Goal: Transaction & Acquisition: Purchase product/service

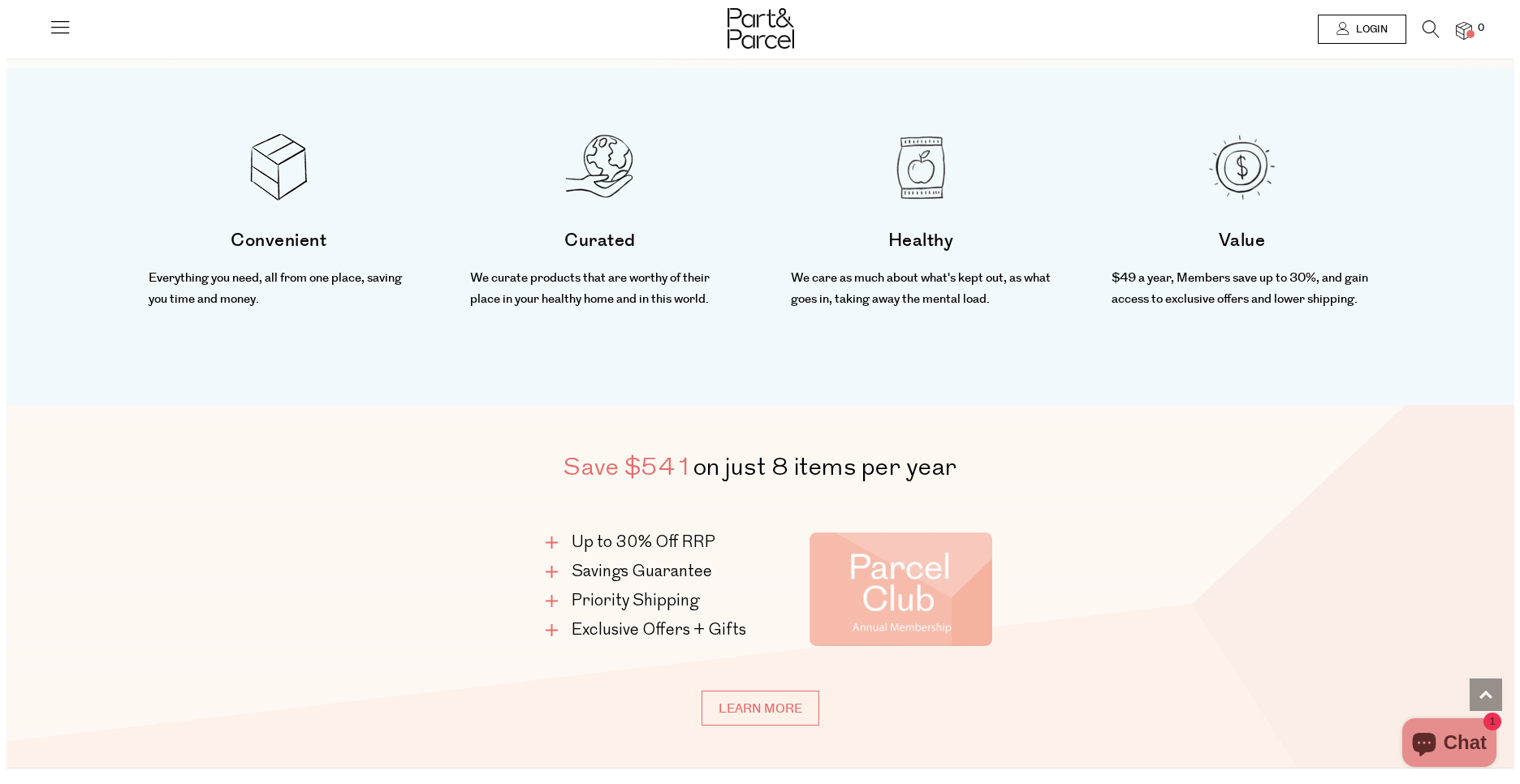
scroll to position [706, 0]
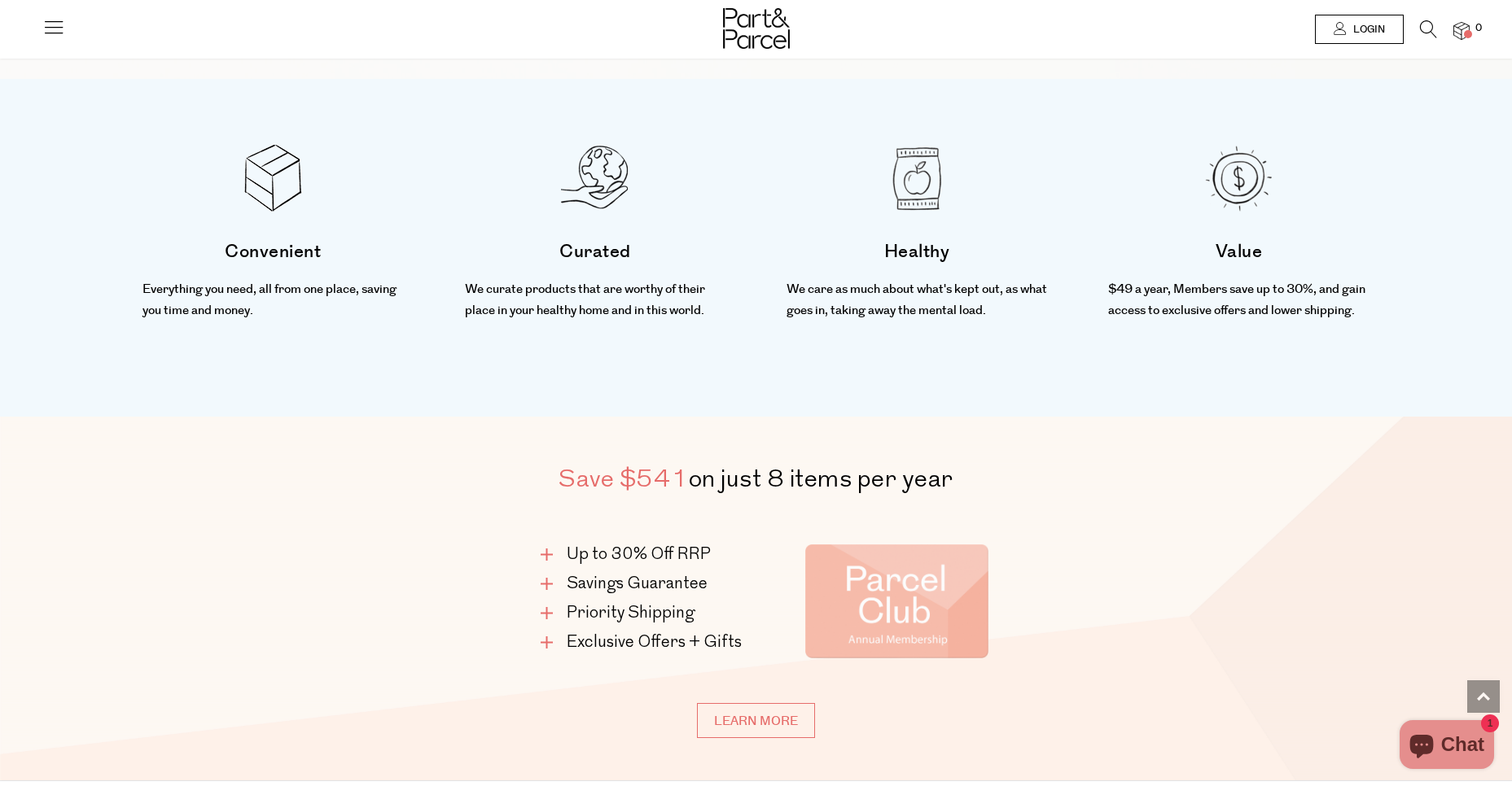
type input "[EMAIL_ADDRESS][PERSON_NAME][DOMAIN_NAME]"
click at [1380, 27] on span "Login" at bounding box center [1367, 30] width 36 height 14
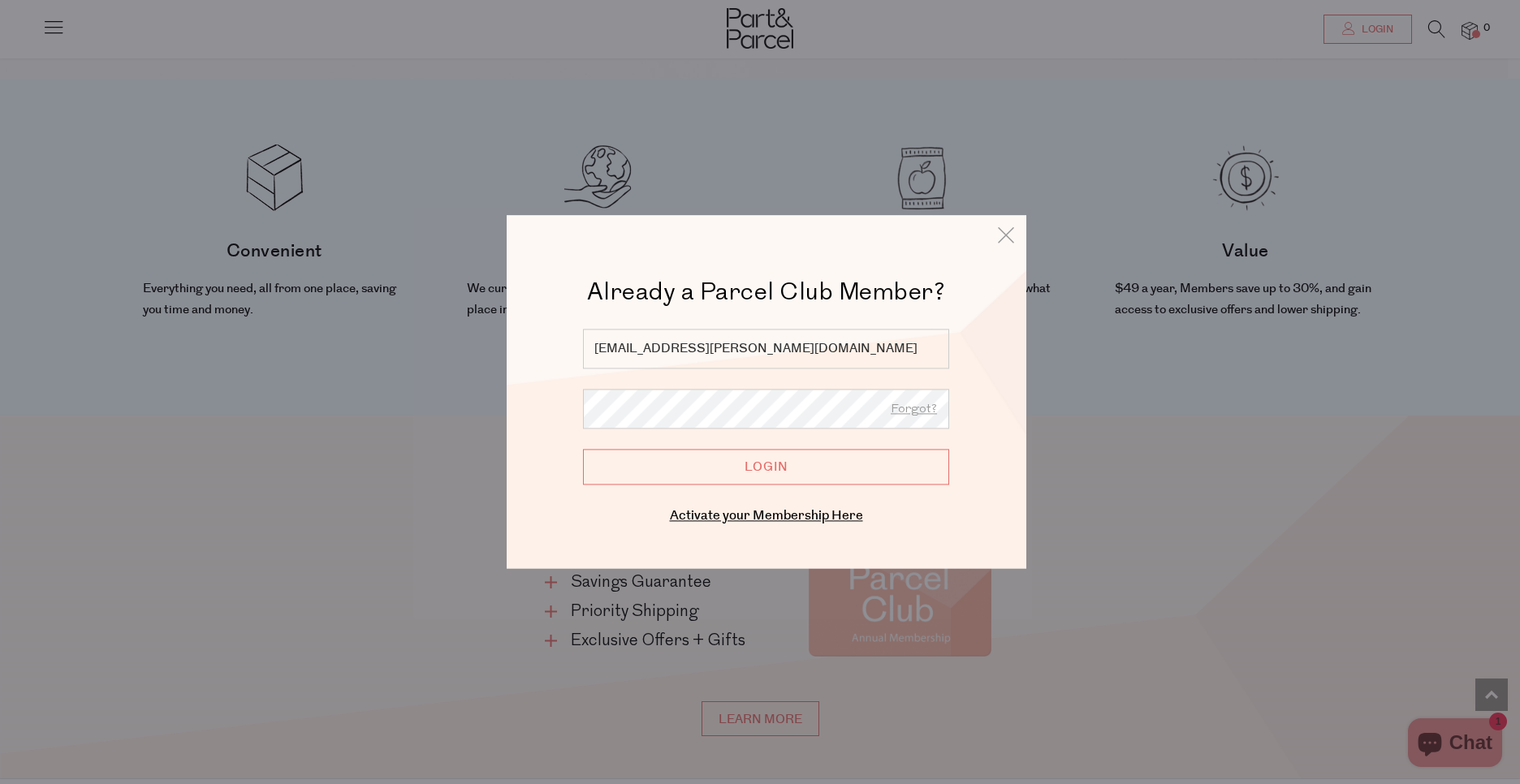
click at [770, 477] on input "Login" at bounding box center [766, 467] width 366 height 36
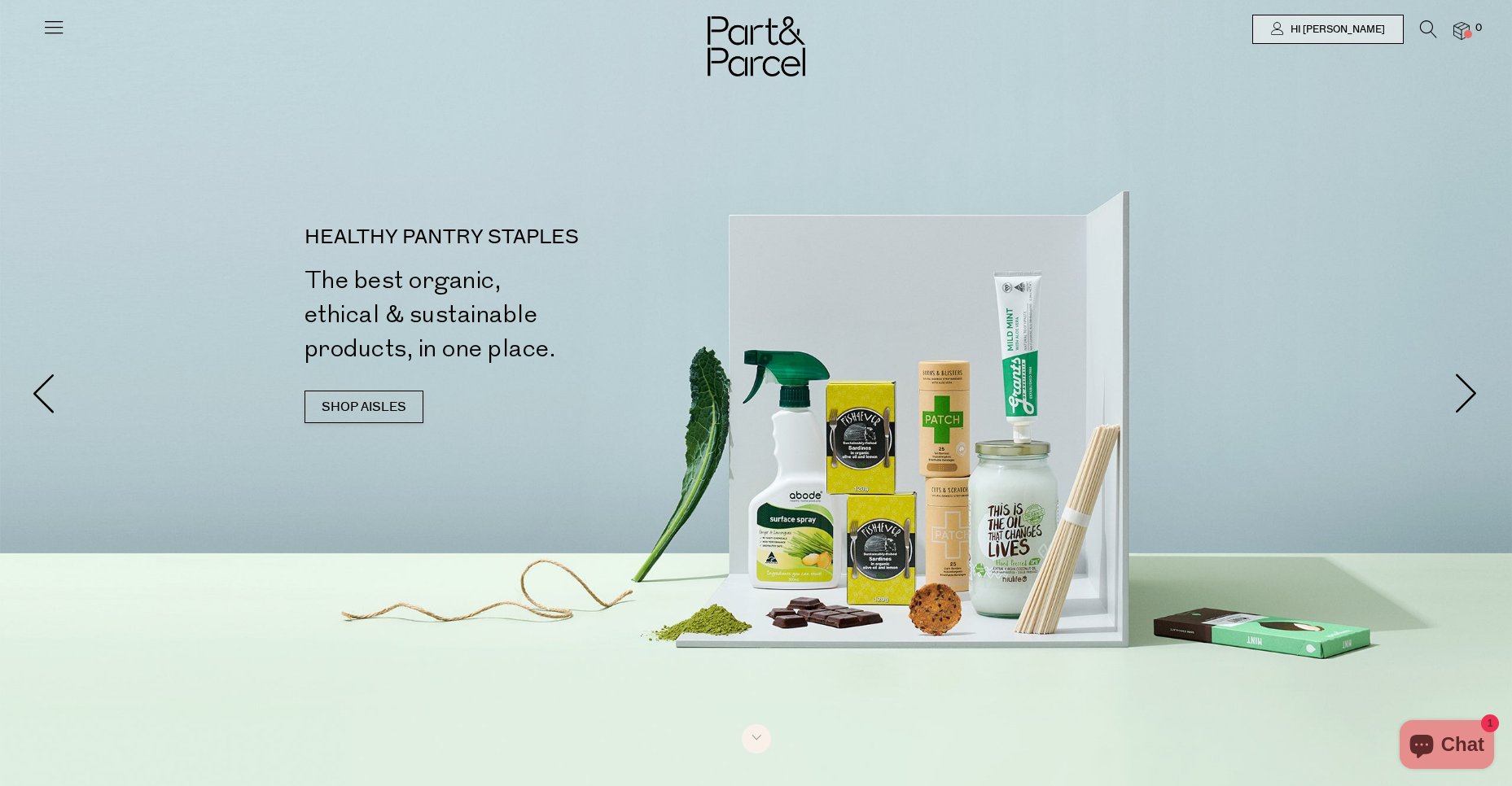
click at [63, 21] on icon at bounding box center [53, 27] width 23 height 23
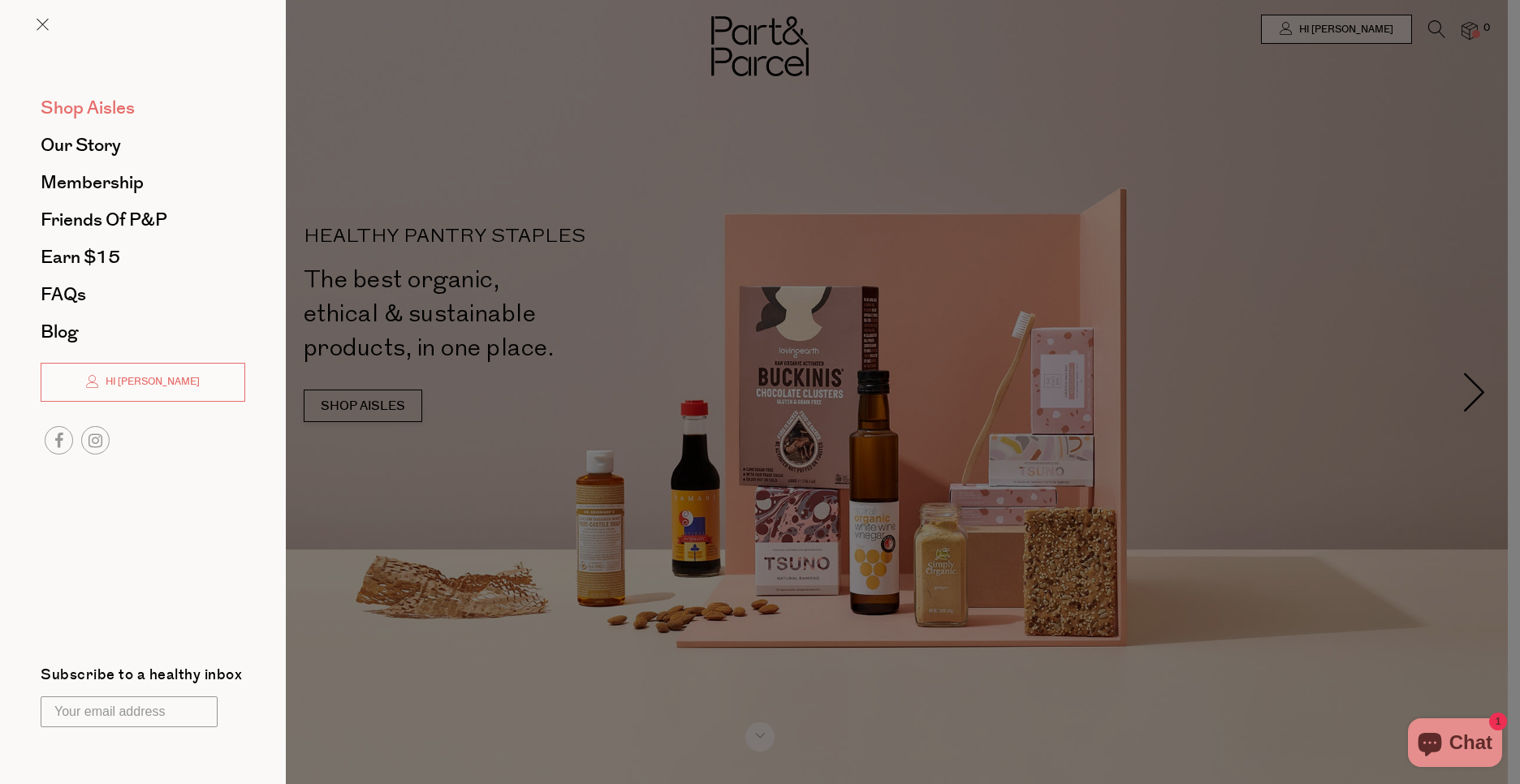
click at [79, 117] on span "Shop Aisles" at bounding box center [88, 108] width 94 height 26
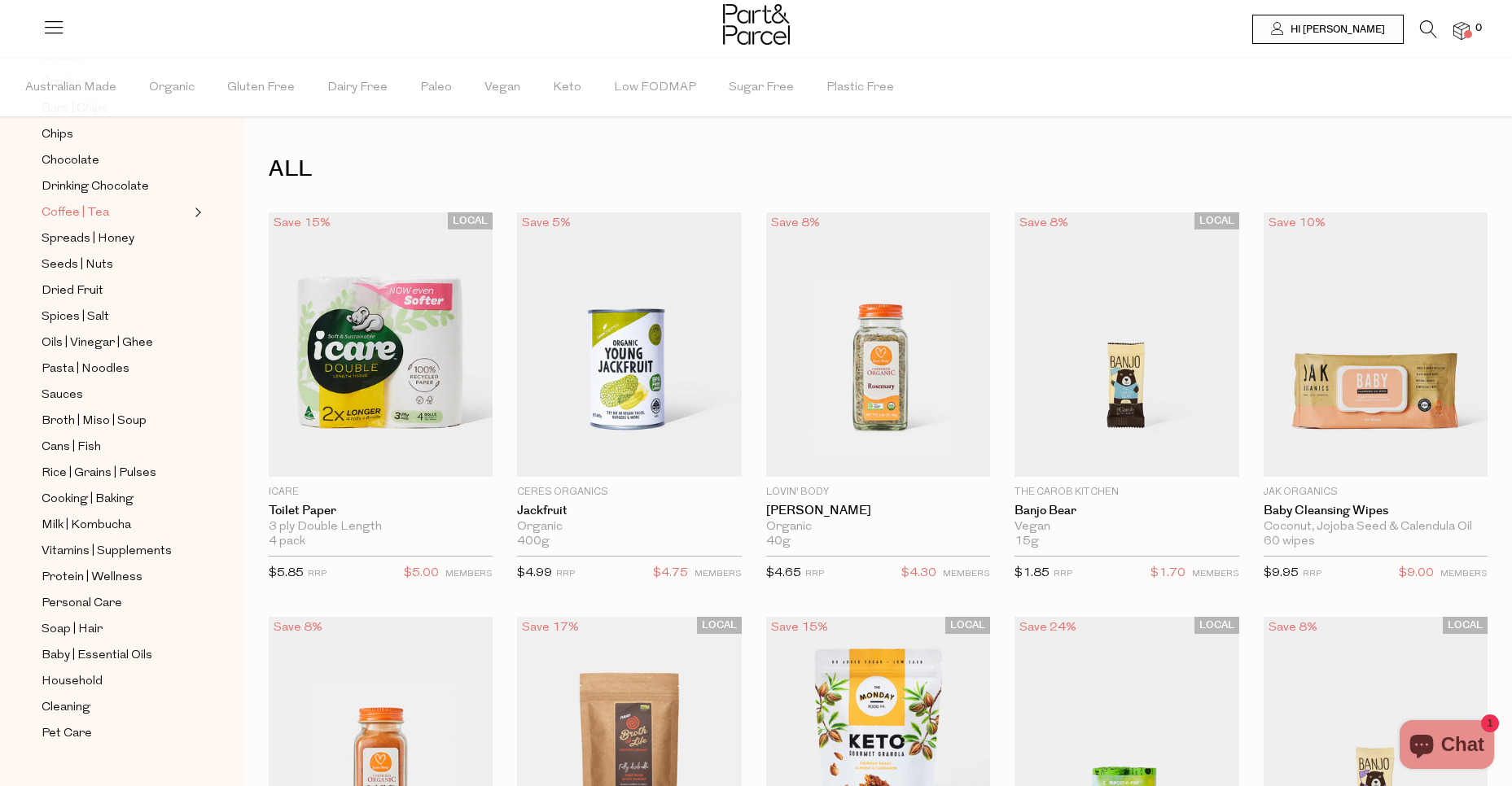
scroll to position [381, 0]
click at [97, 568] on span "Protein | Wellness" at bounding box center [92, 577] width 101 height 20
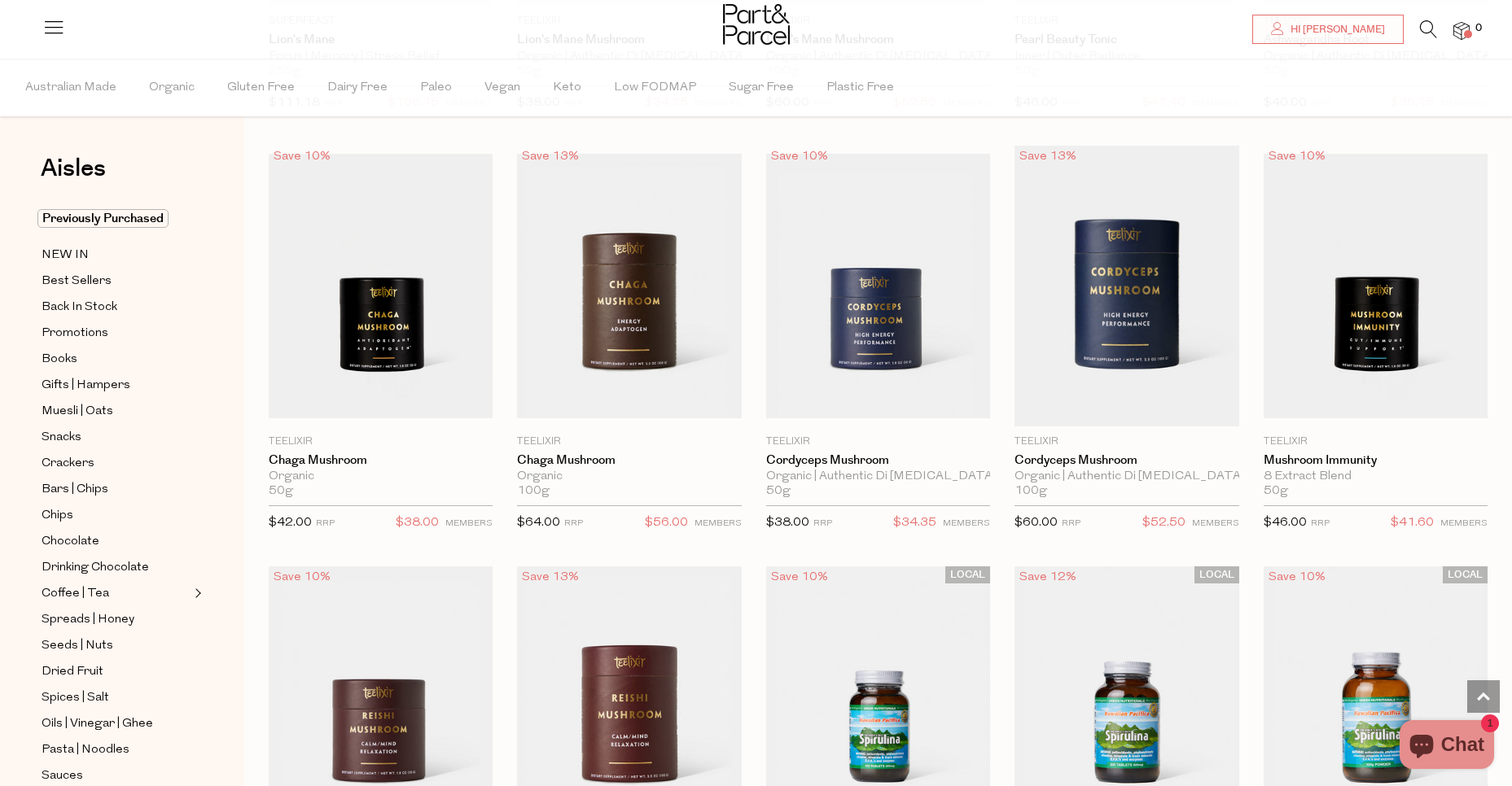
scroll to position [3302, 0]
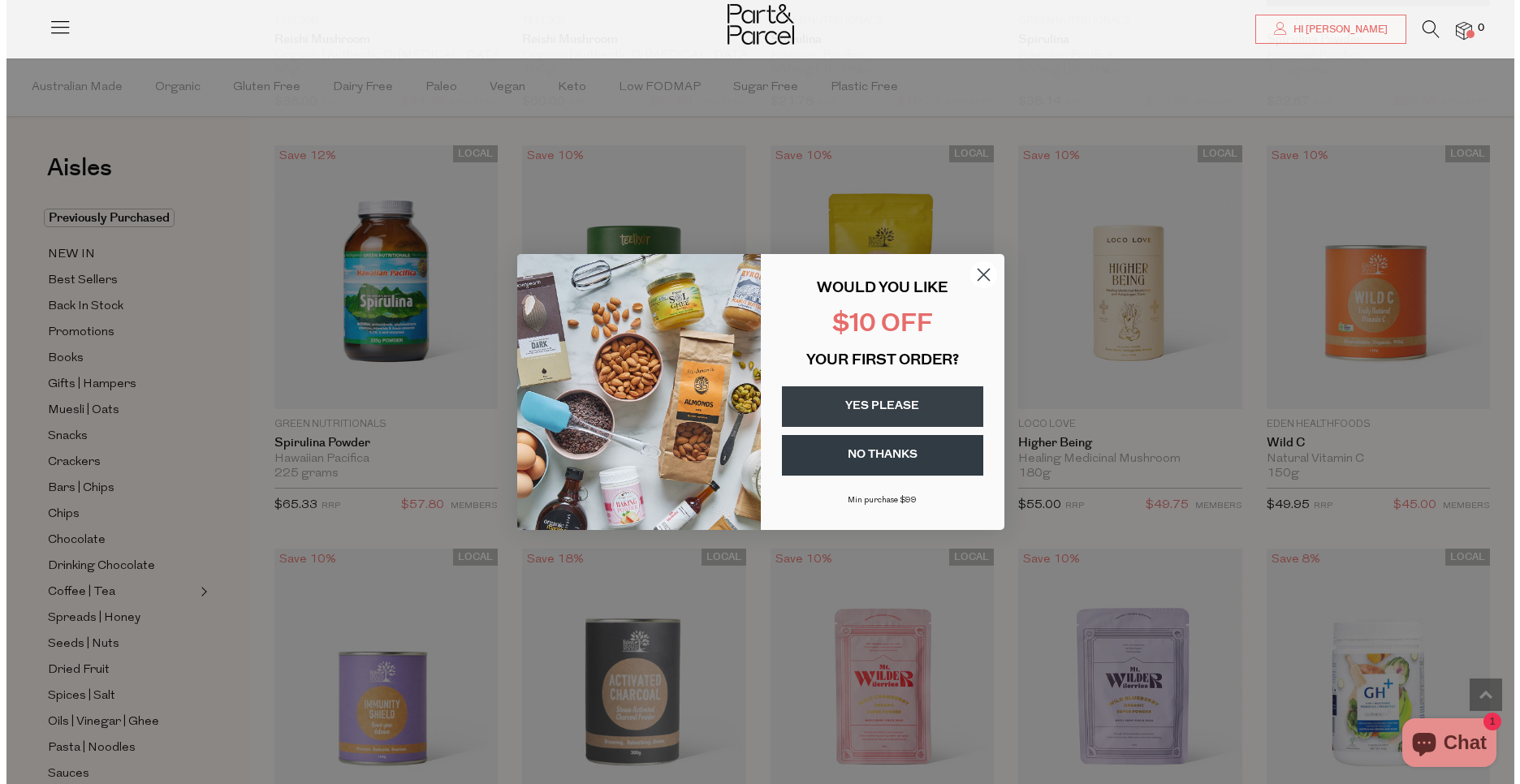
scroll to position [4146, 0]
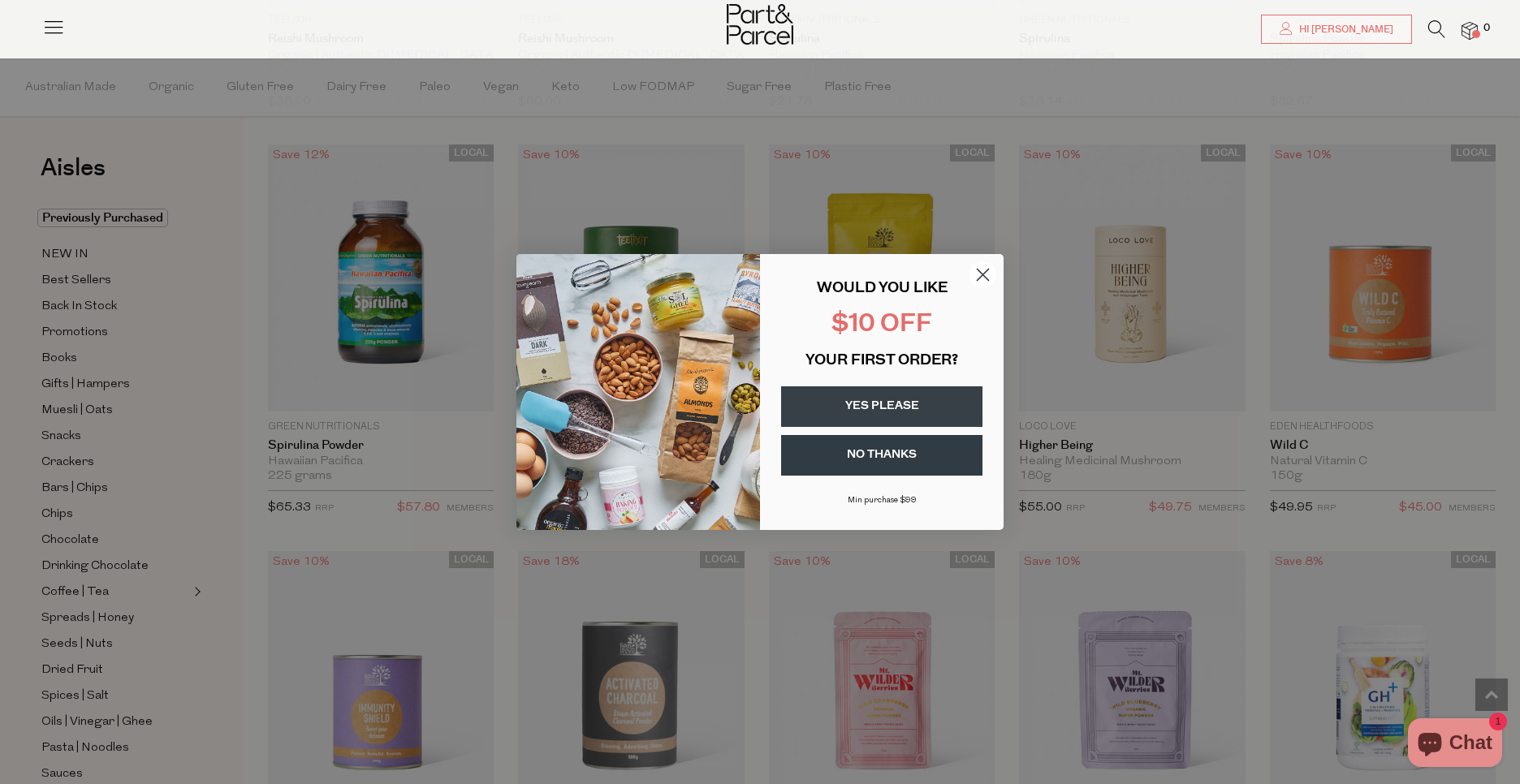
click at [990, 275] on circle "Close dialog" at bounding box center [982, 275] width 27 height 27
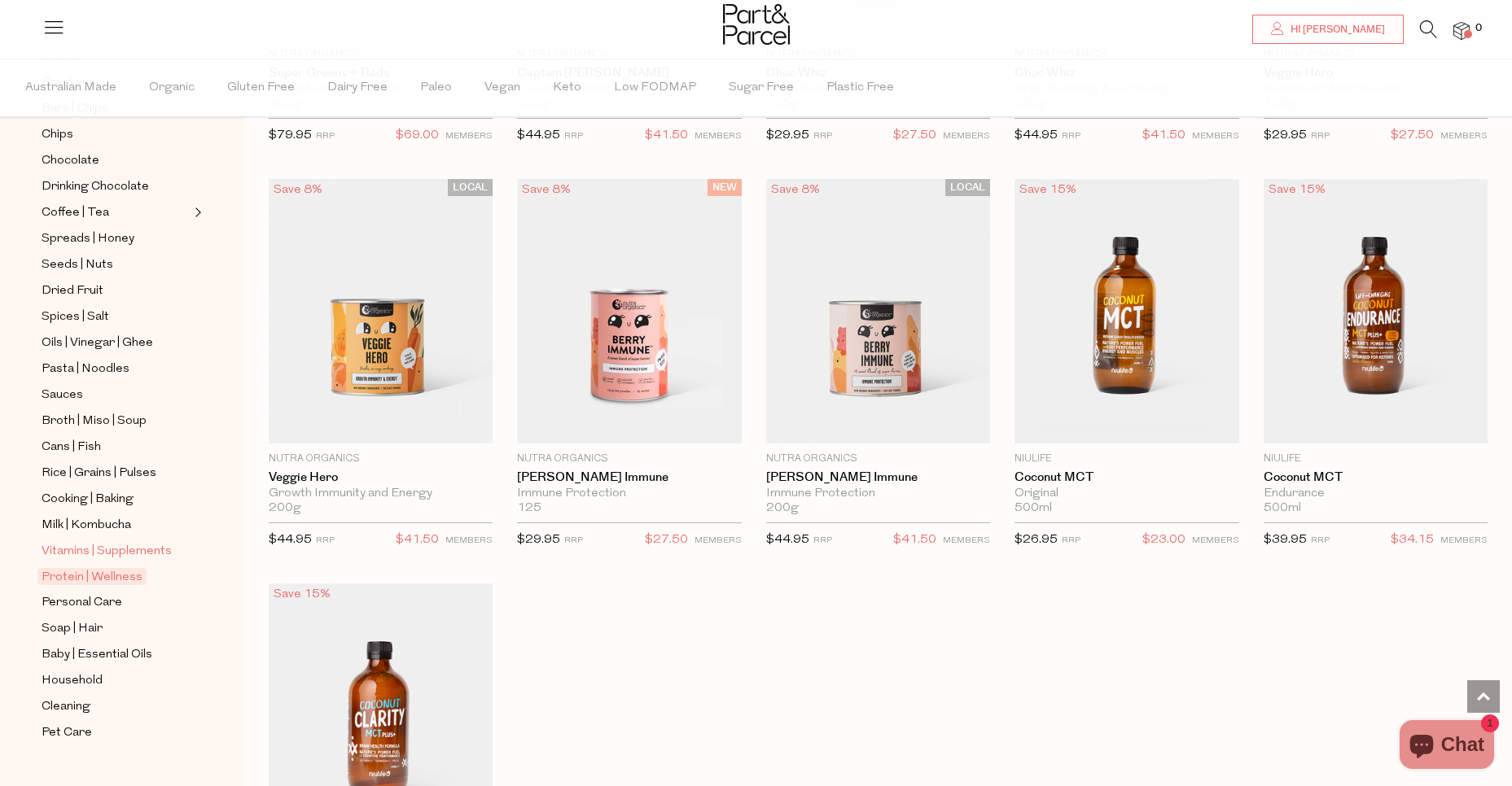
scroll to position [381, 0]
click at [86, 541] on span "Vitamins | Supplements" at bounding box center [107, 551] width 130 height 20
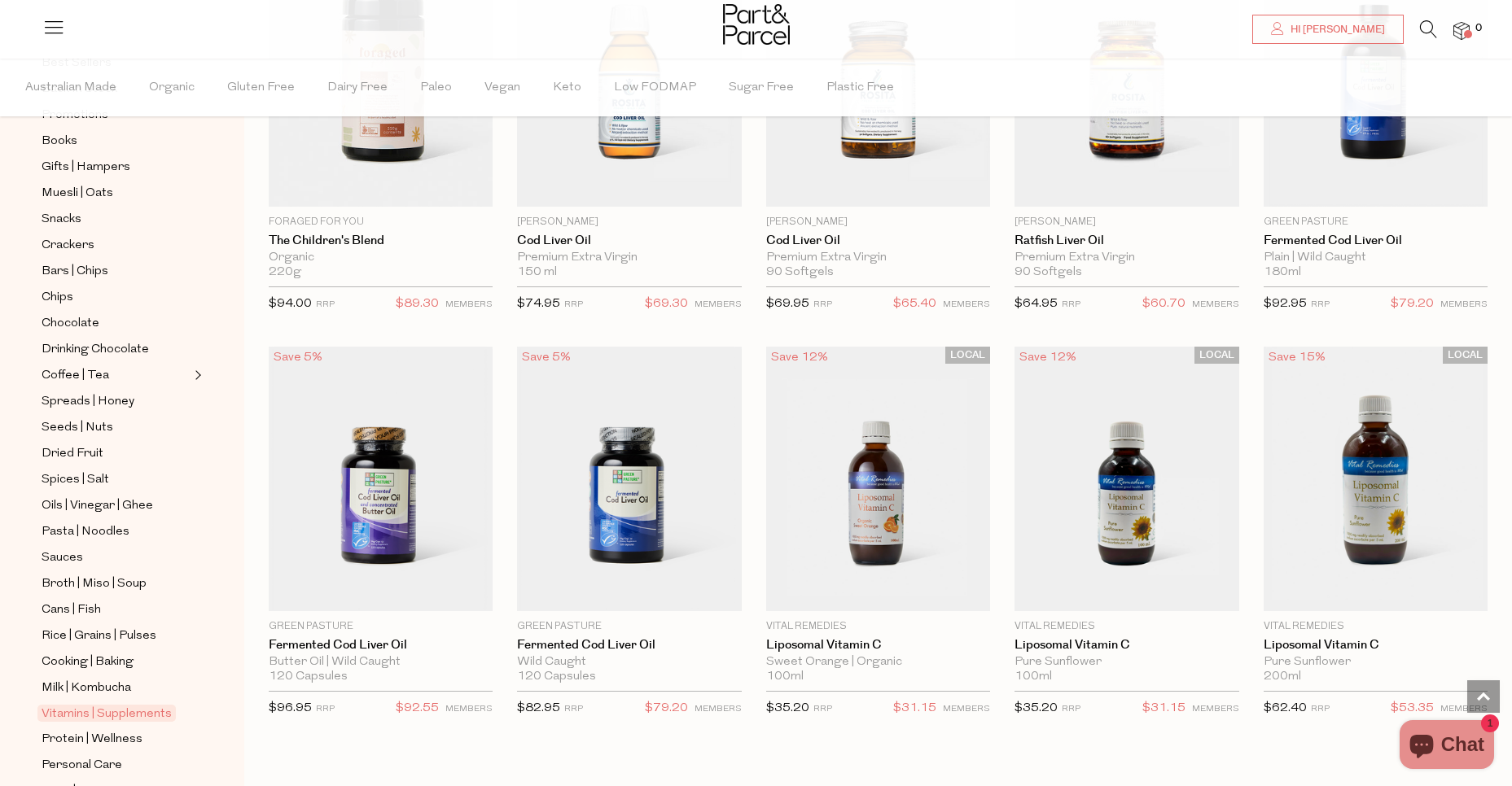
scroll to position [3537, 0]
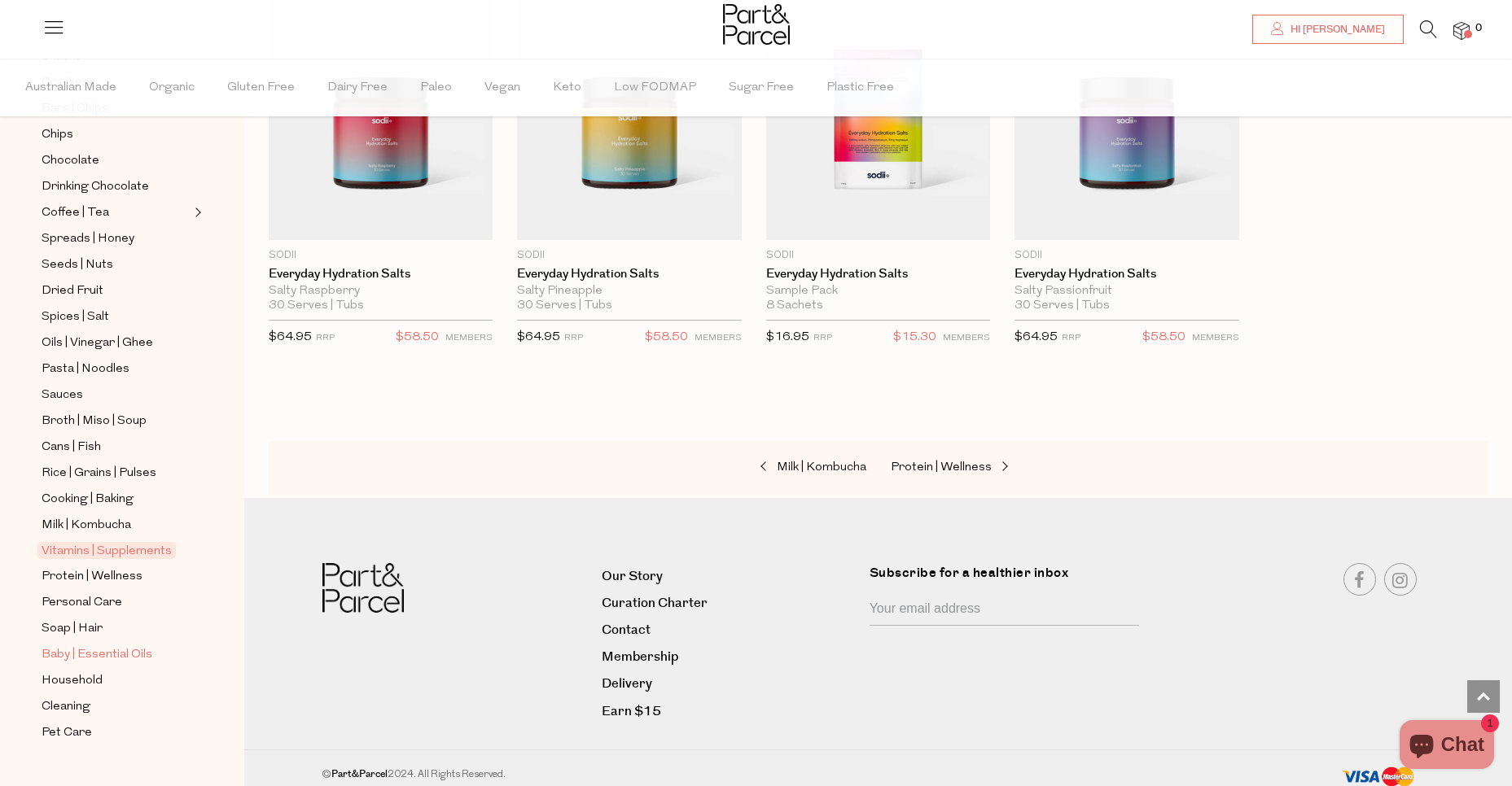
scroll to position [381, 0]
click at [78, 723] on span "Pet Care" at bounding box center [67, 733] width 51 height 20
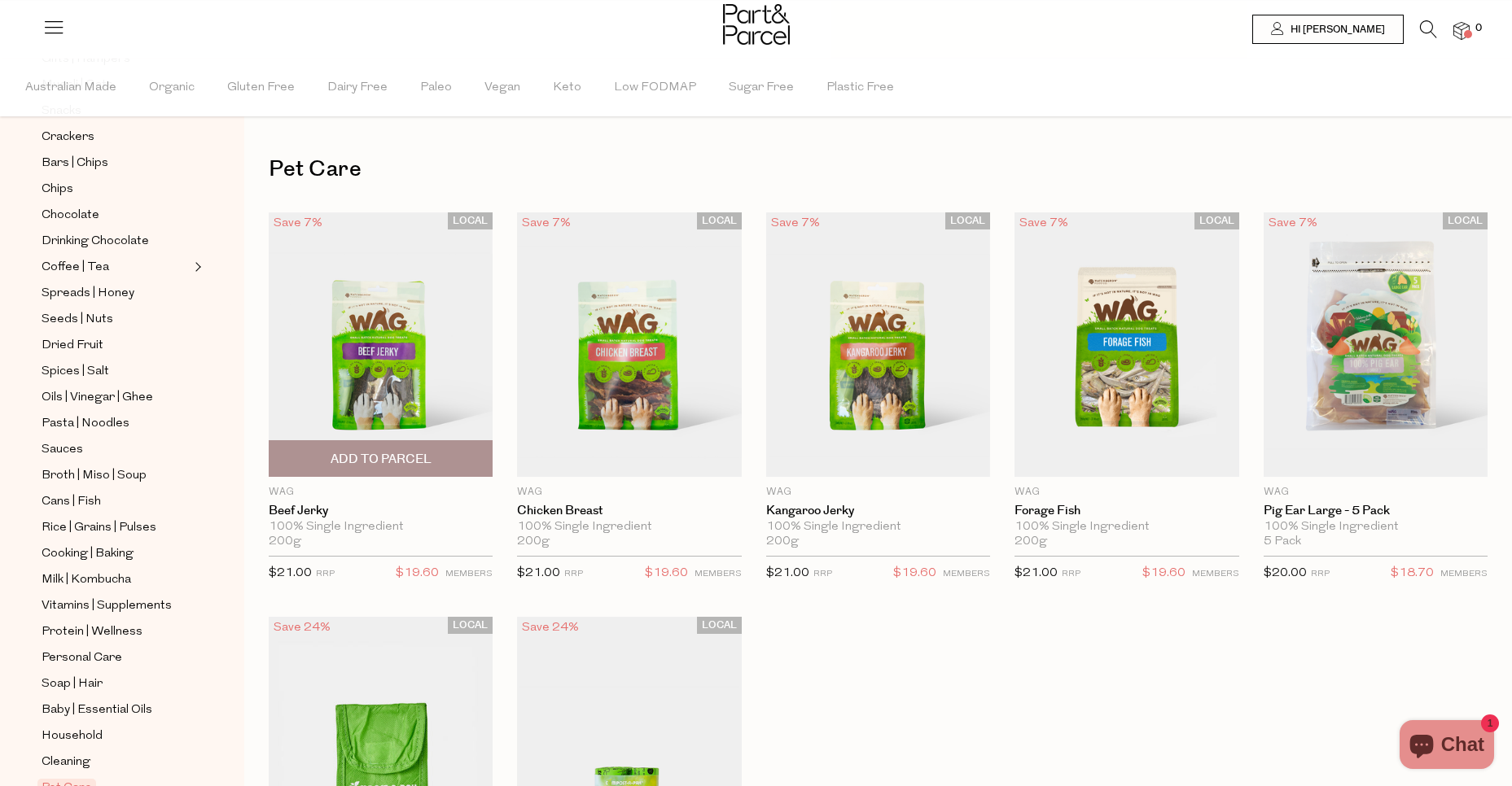
scroll to position [327, 0]
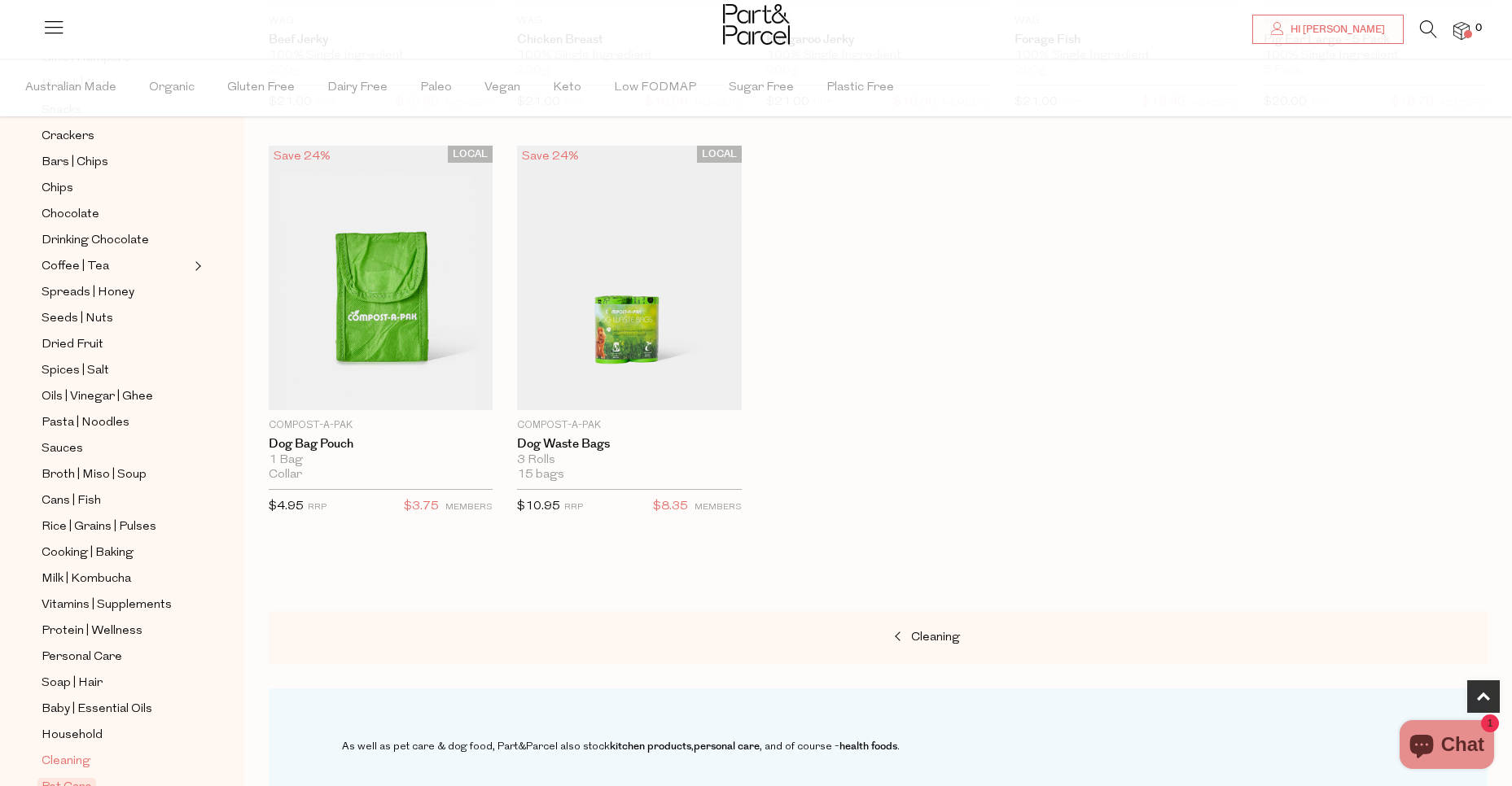
click at [82, 752] on span "Cleaning" at bounding box center [66, 762] width 49 height 20
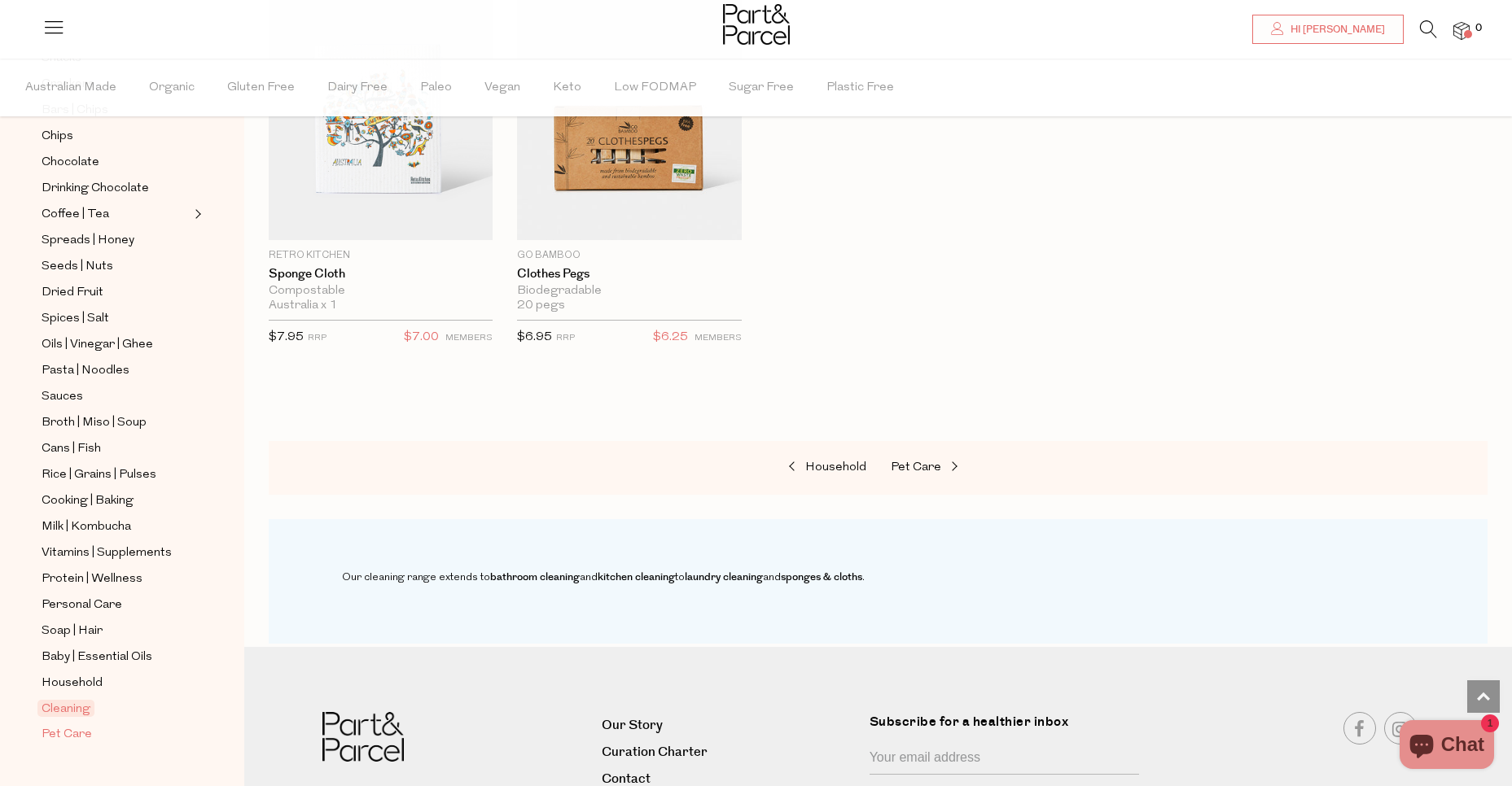
scroll to position [381, 0]
click at [70, 671] on span "Household" at bounding box center [72, 681] width 61 height 20
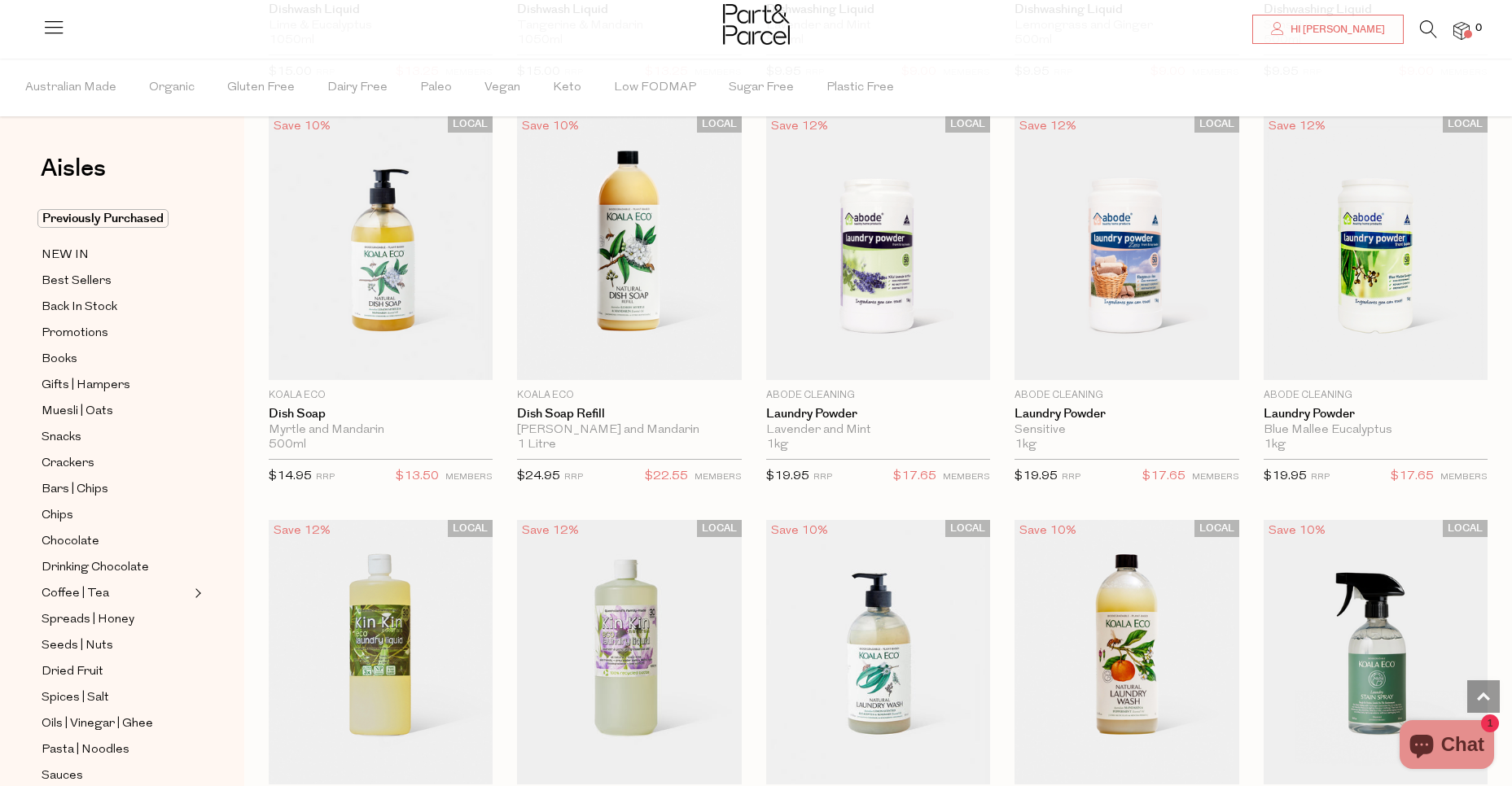
scroll to position [2948, 0]
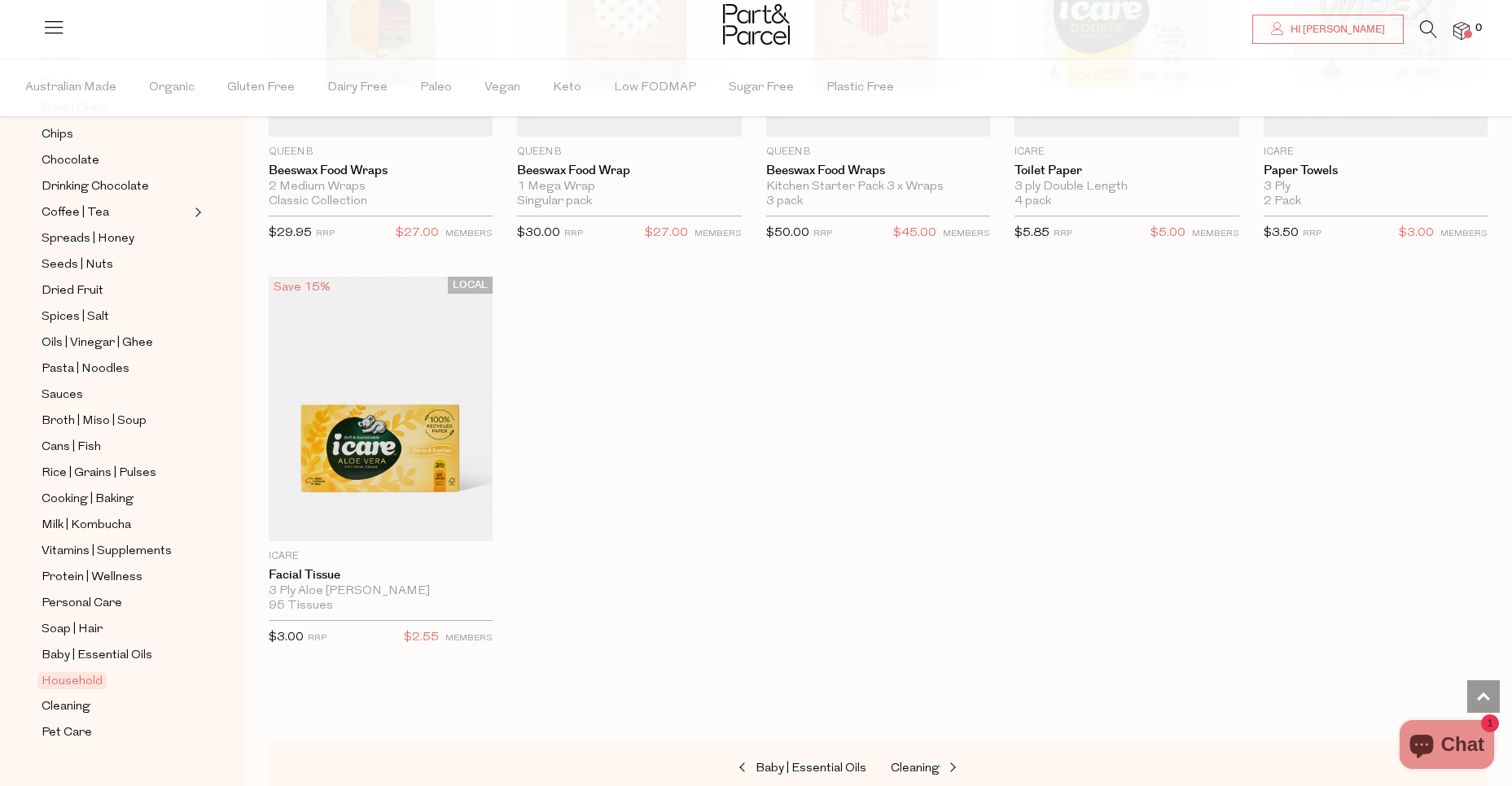
scroll to position [381, 0]
click at [82, 645] on span "Baby | Essential Oils" at bounding box center [97, 655] width 111 height 20
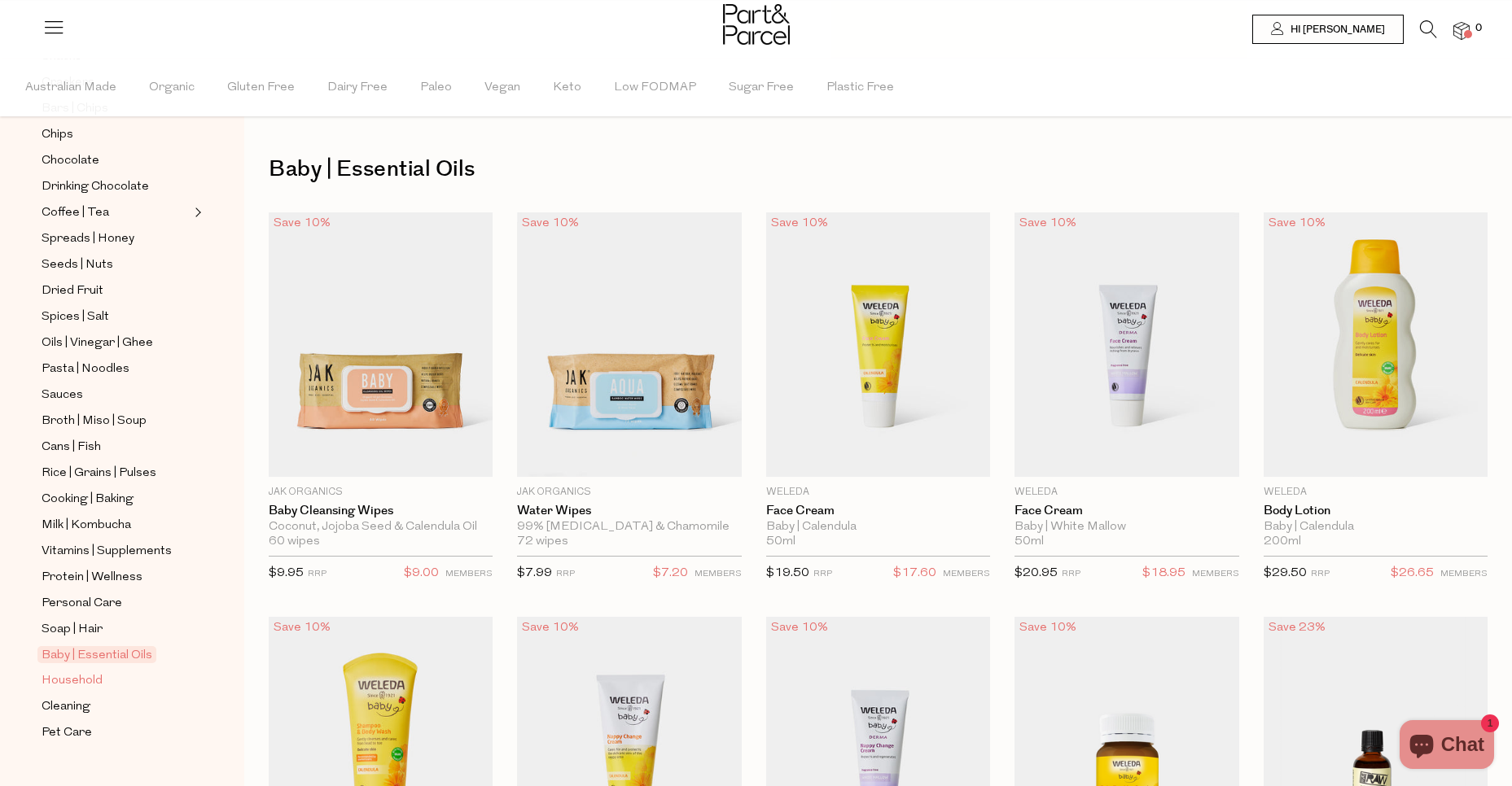
scroll to position [381, 0]
click at [94, 619] on span "Soap | Hair" at bounding box center [72, 629] width 61 height 20
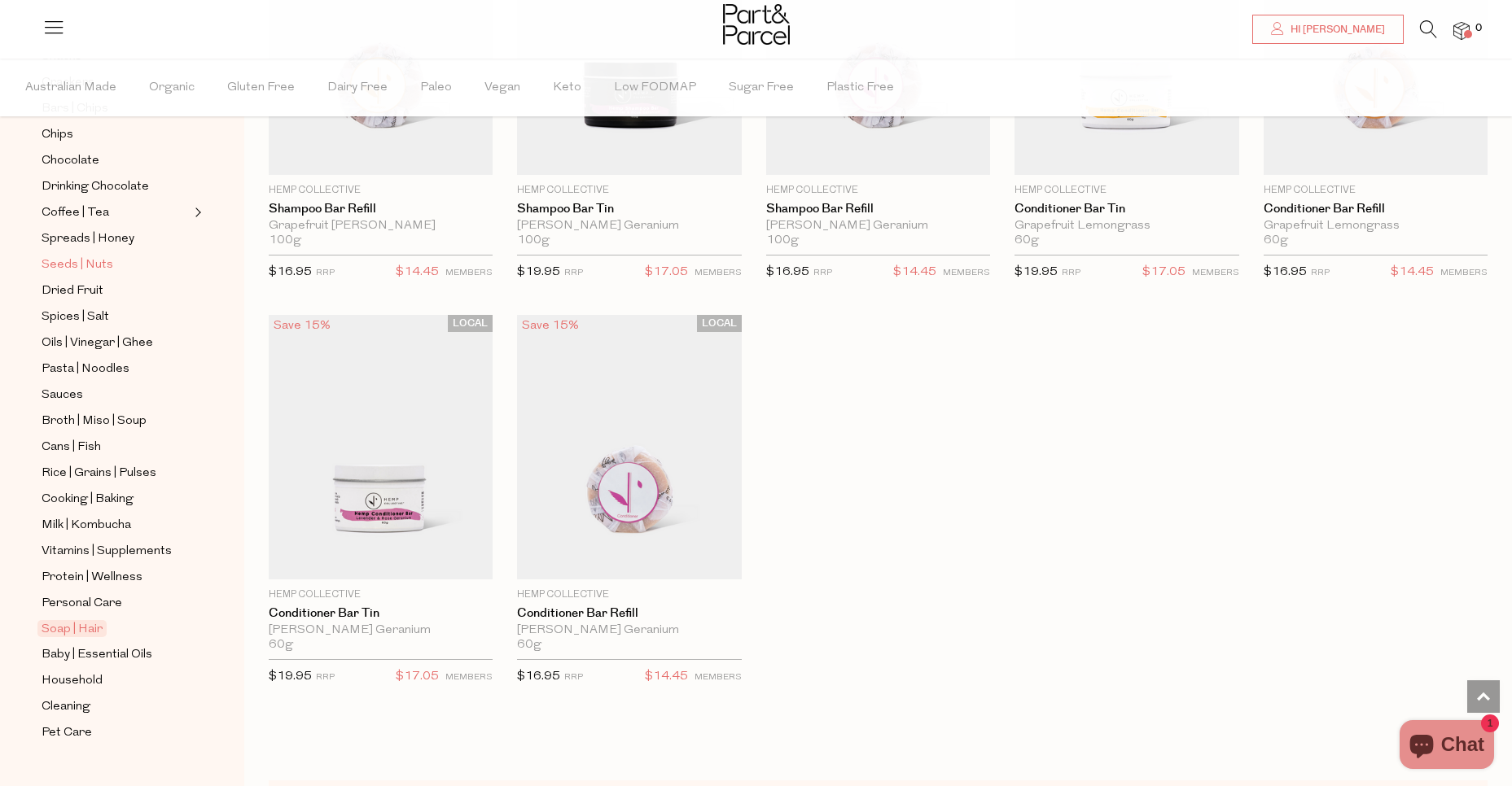
scroll to position [381, 0]
click at [89, 594] on span "Personal Care" at bounding box center [82, 603] width 80 height 20
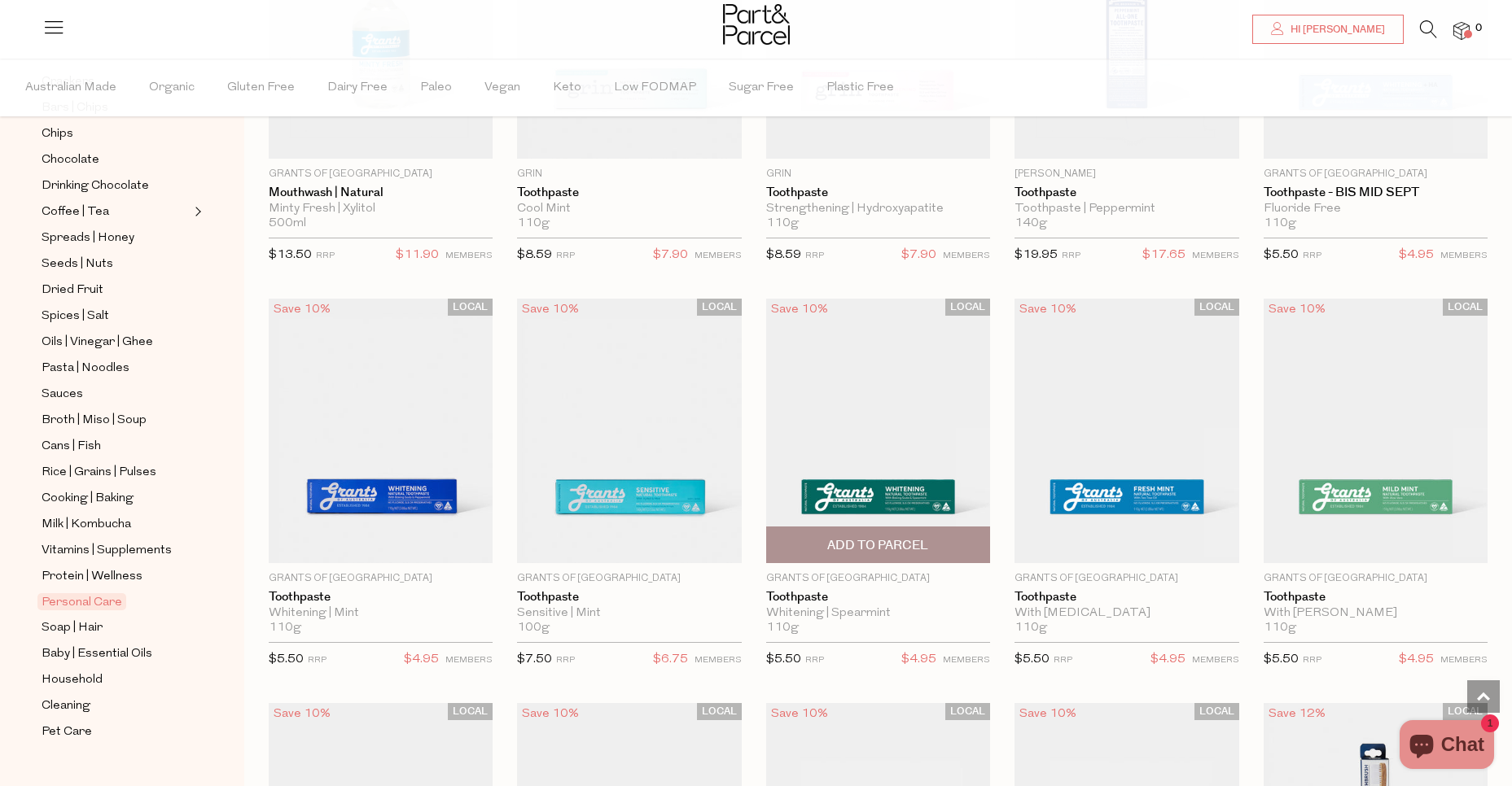
scroll to position [1533, 0]
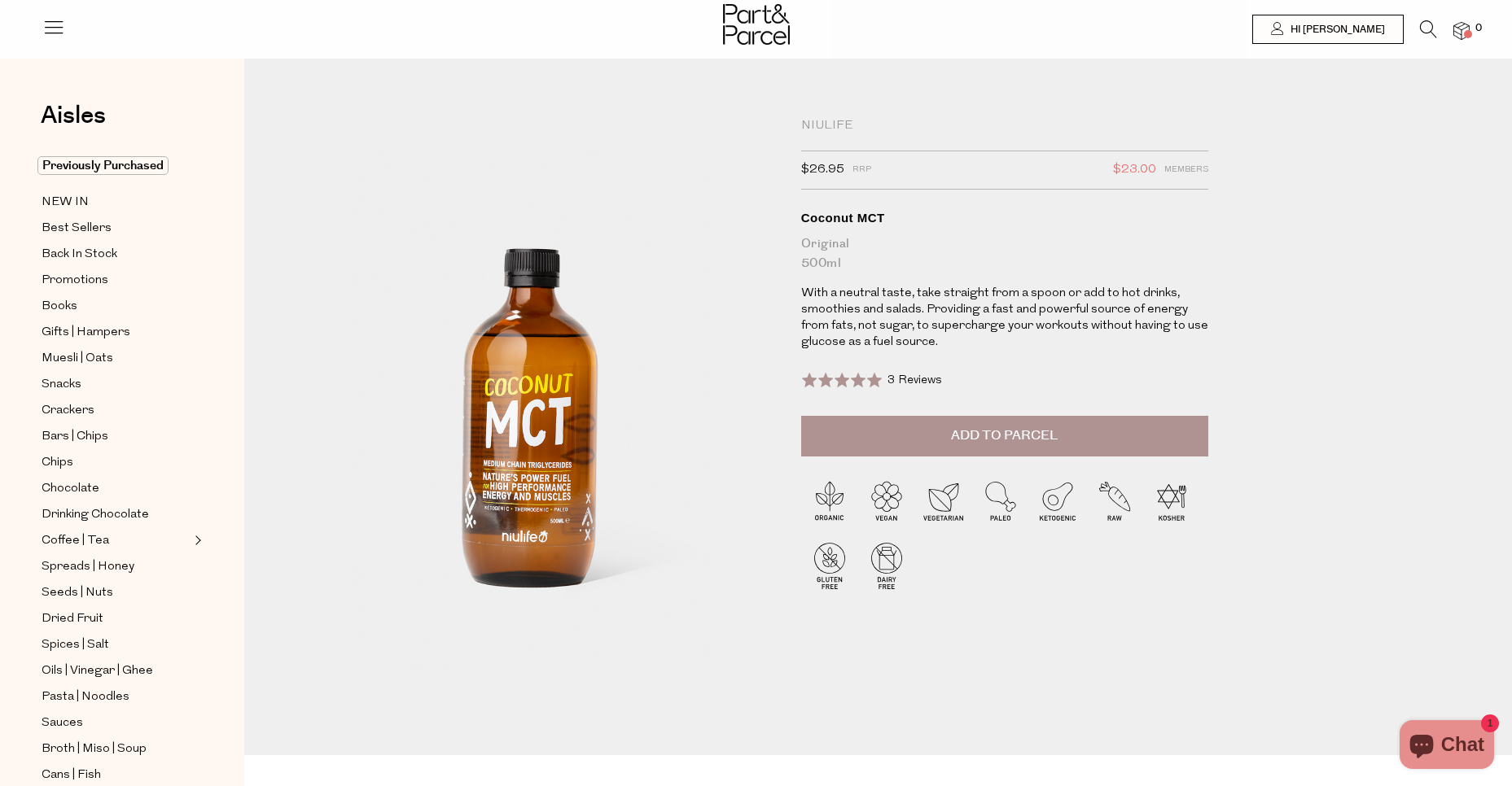
click at [974, 442] on span "Add to Parcel" at bounding box center [1005, 436] width 107 height 19
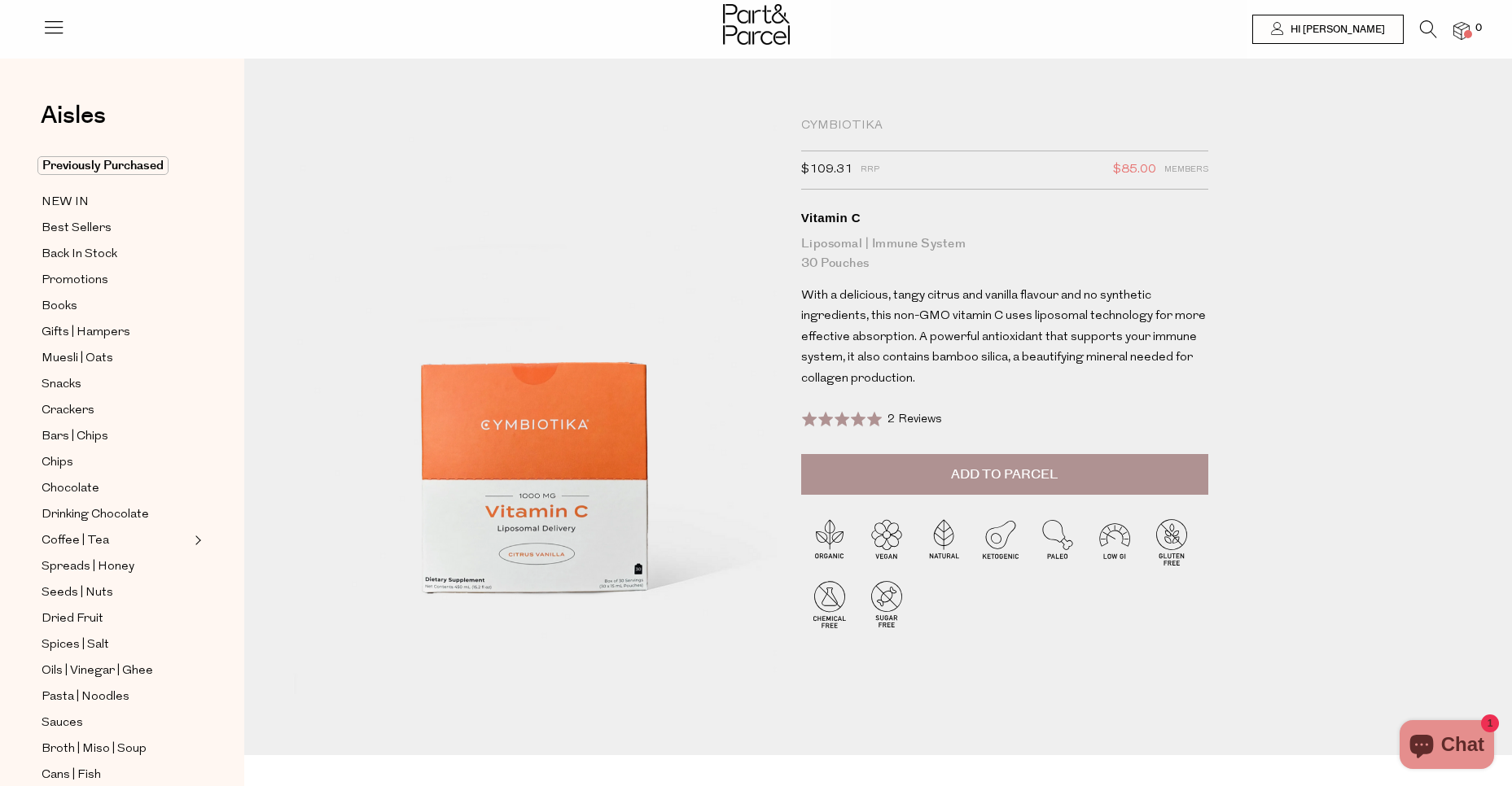
click at [1015, 485] on button "Add to Parcel" at bounding box center [1005, 475] width 407 height 41
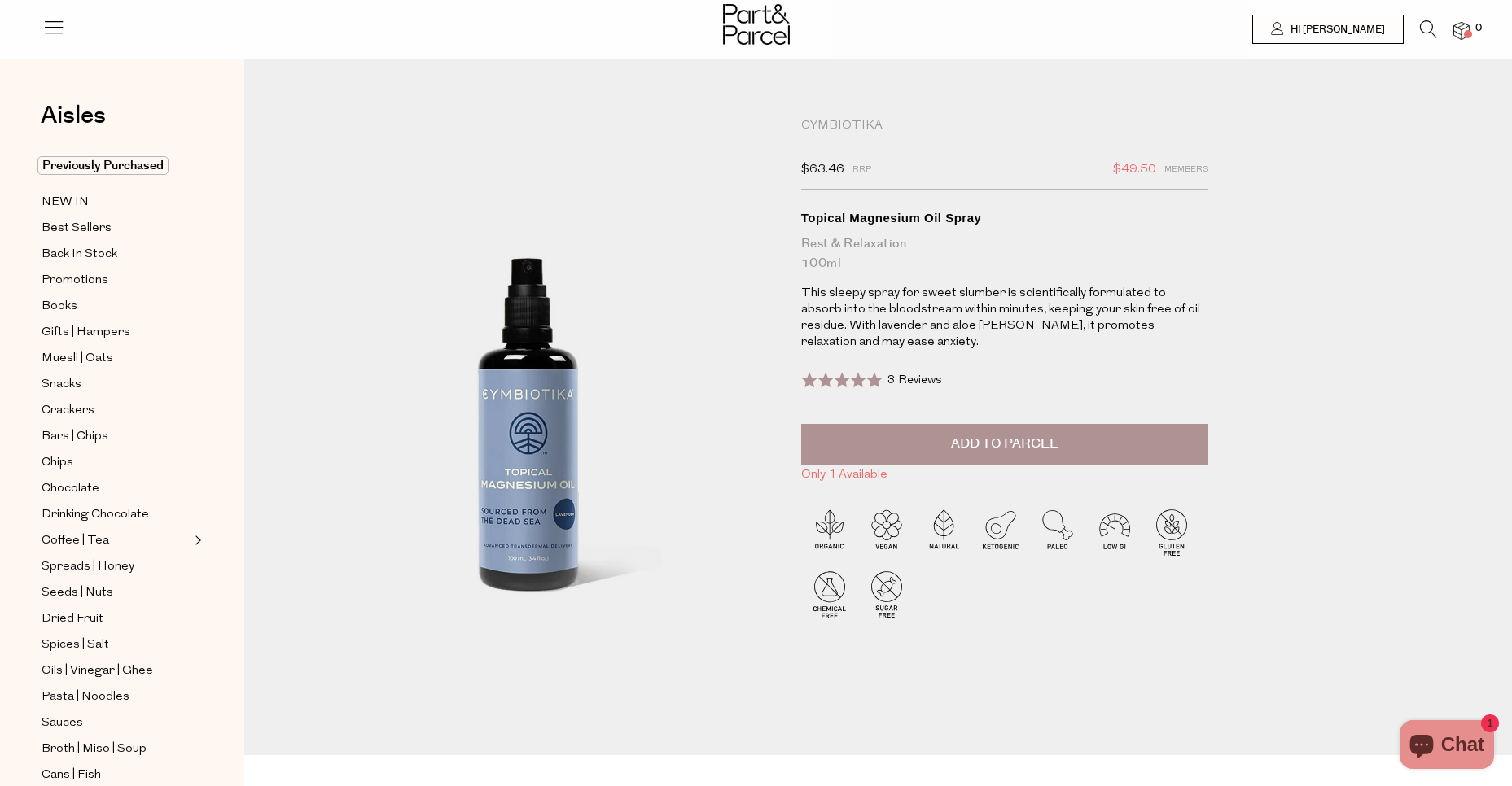
click at [1008, 435] on span "Add to Parcel" at bounding box center [1005, 444] width 107 height 19
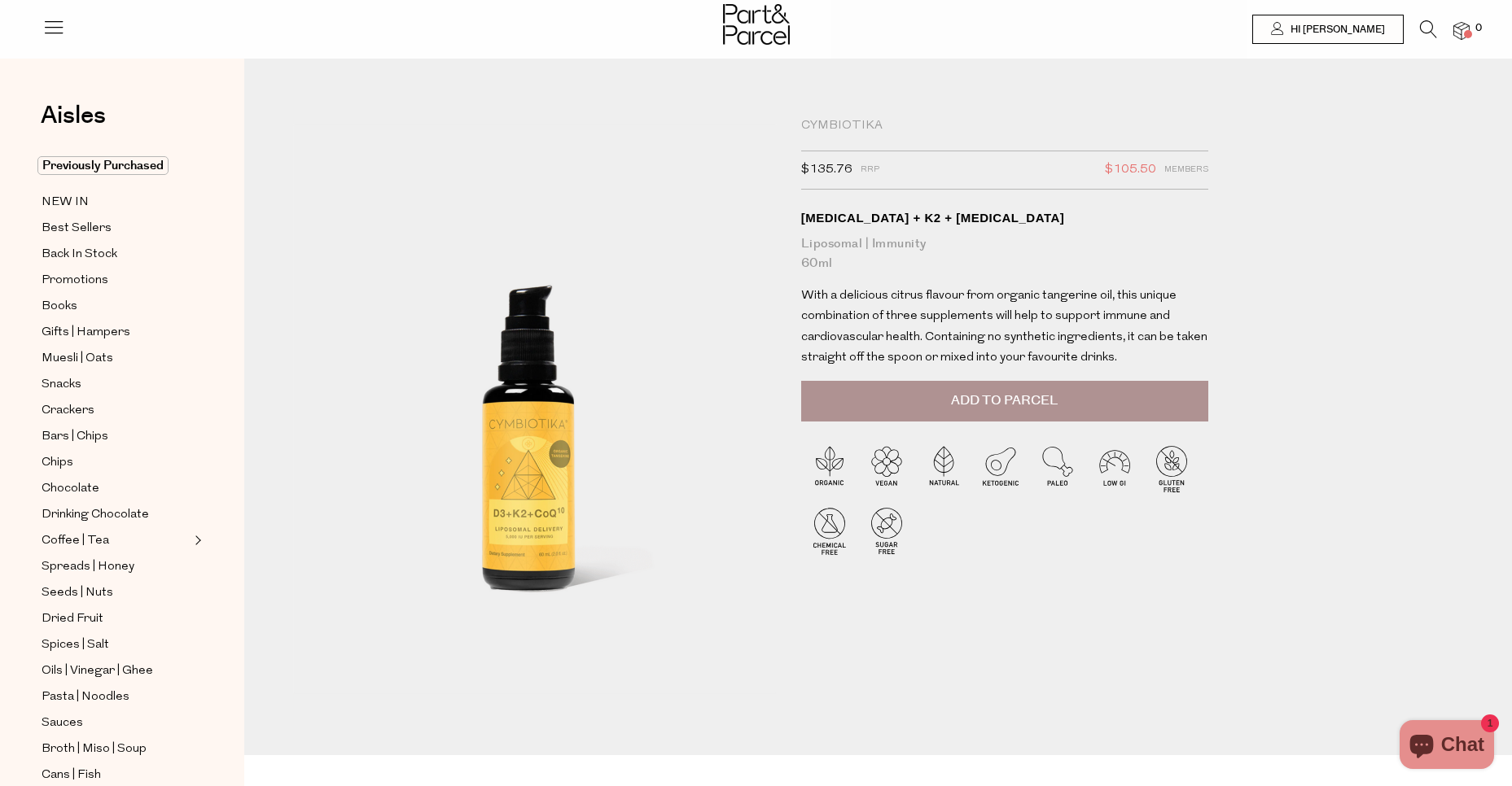
click at [982, 429] on div at bounding box center [1005, 504] width 407 height 164
click at [993, 407] on span "Add to Parcel" at bounding box center [1005, 400] width 107 height 19
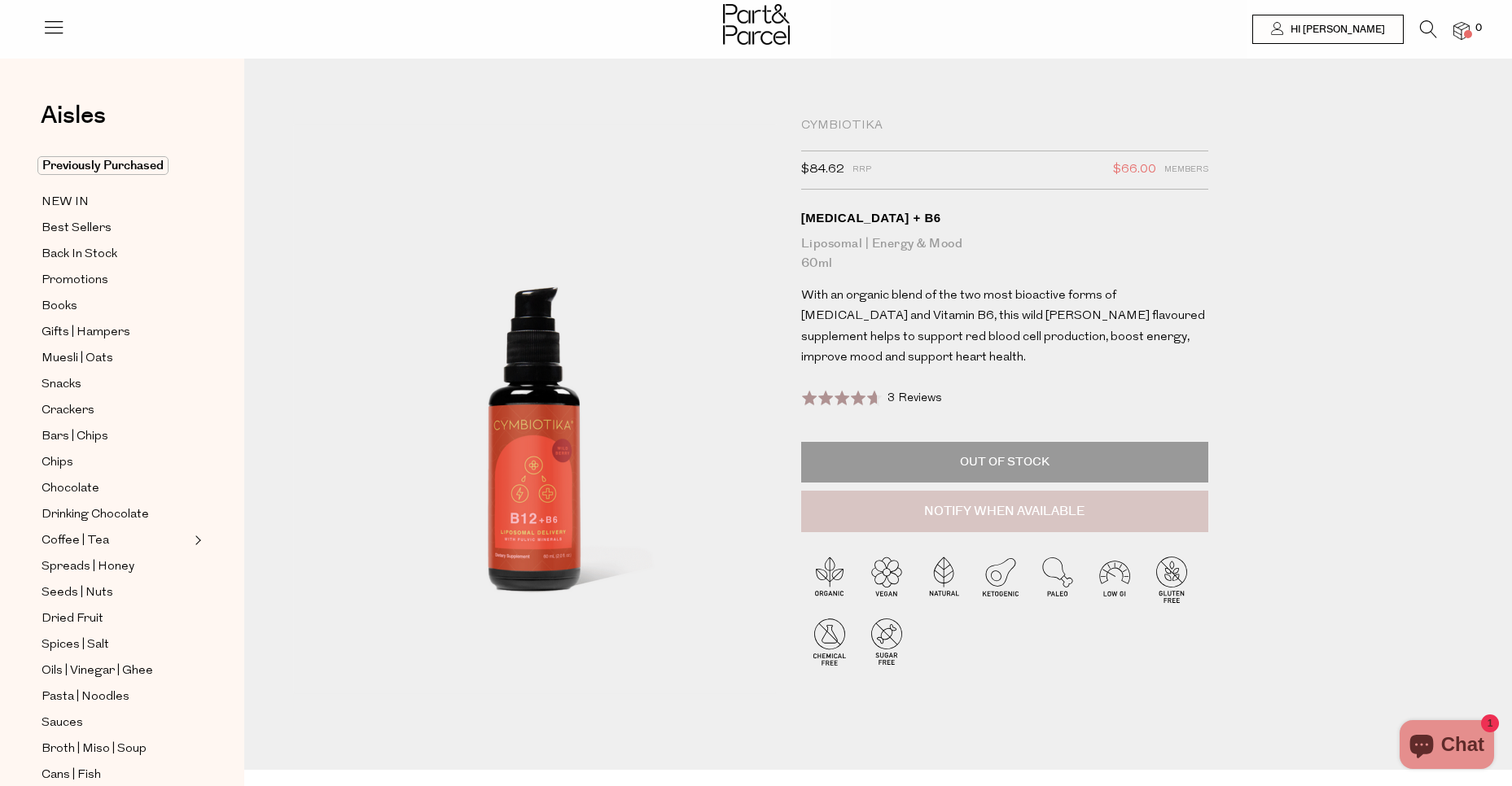
click at [1037, 512] on button "Notify When Available" at bounding box center [1005, 512] width 407 height 42
type input "Notify when available"
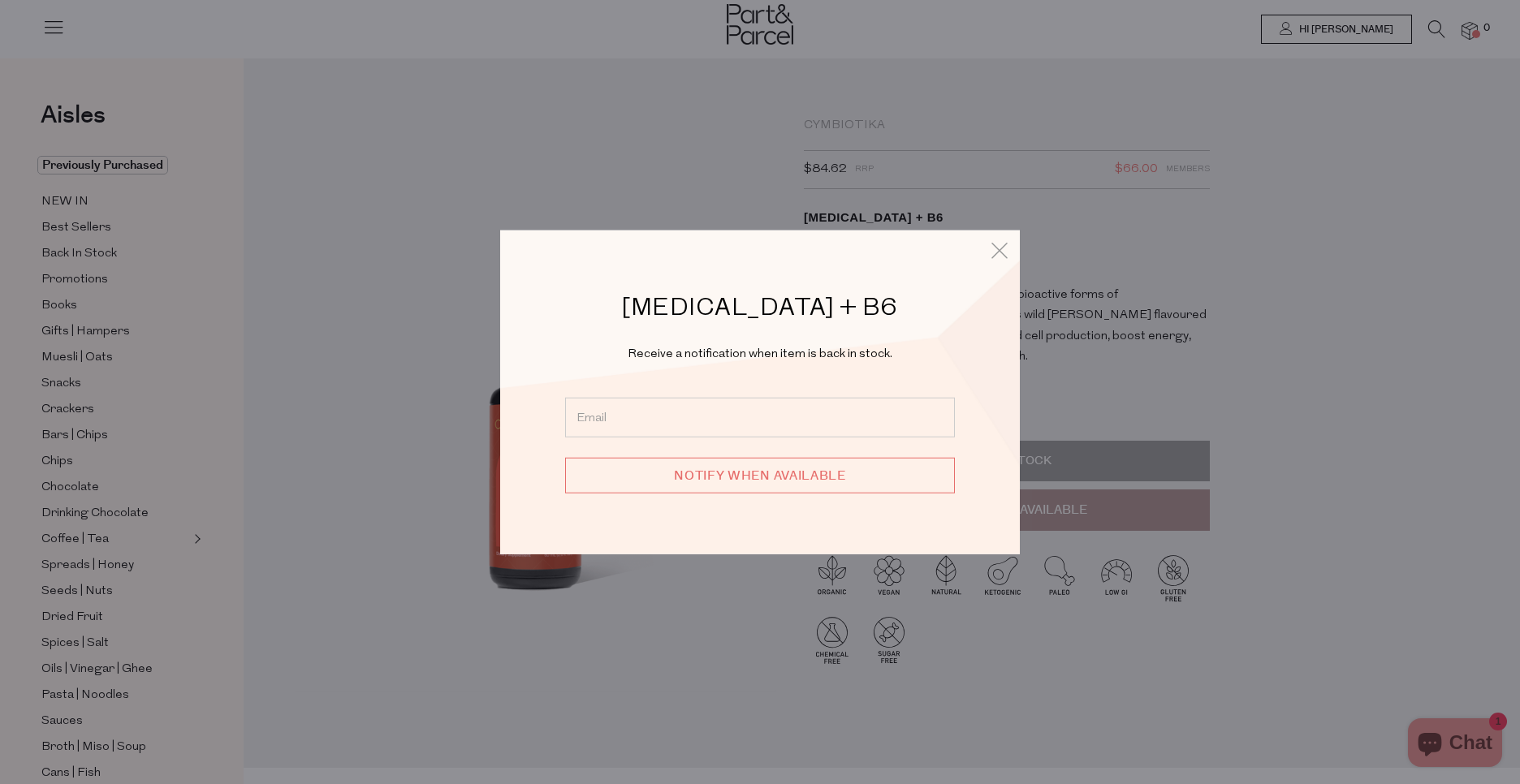
click at [702, 420] on input "email" at bounding box center [760, 417] width 389 height 40
type input "[EMAIL_ADDRESS][PERSON_NAME][DOMAIN_NAME]"
click at [713, 469] on input "Notify when available" at bounding box center [760, 475] width 389 height 36
type input "We will be in touch"
click at [996, 248] on icon at bounding box center [993, 251] width 24 height 23
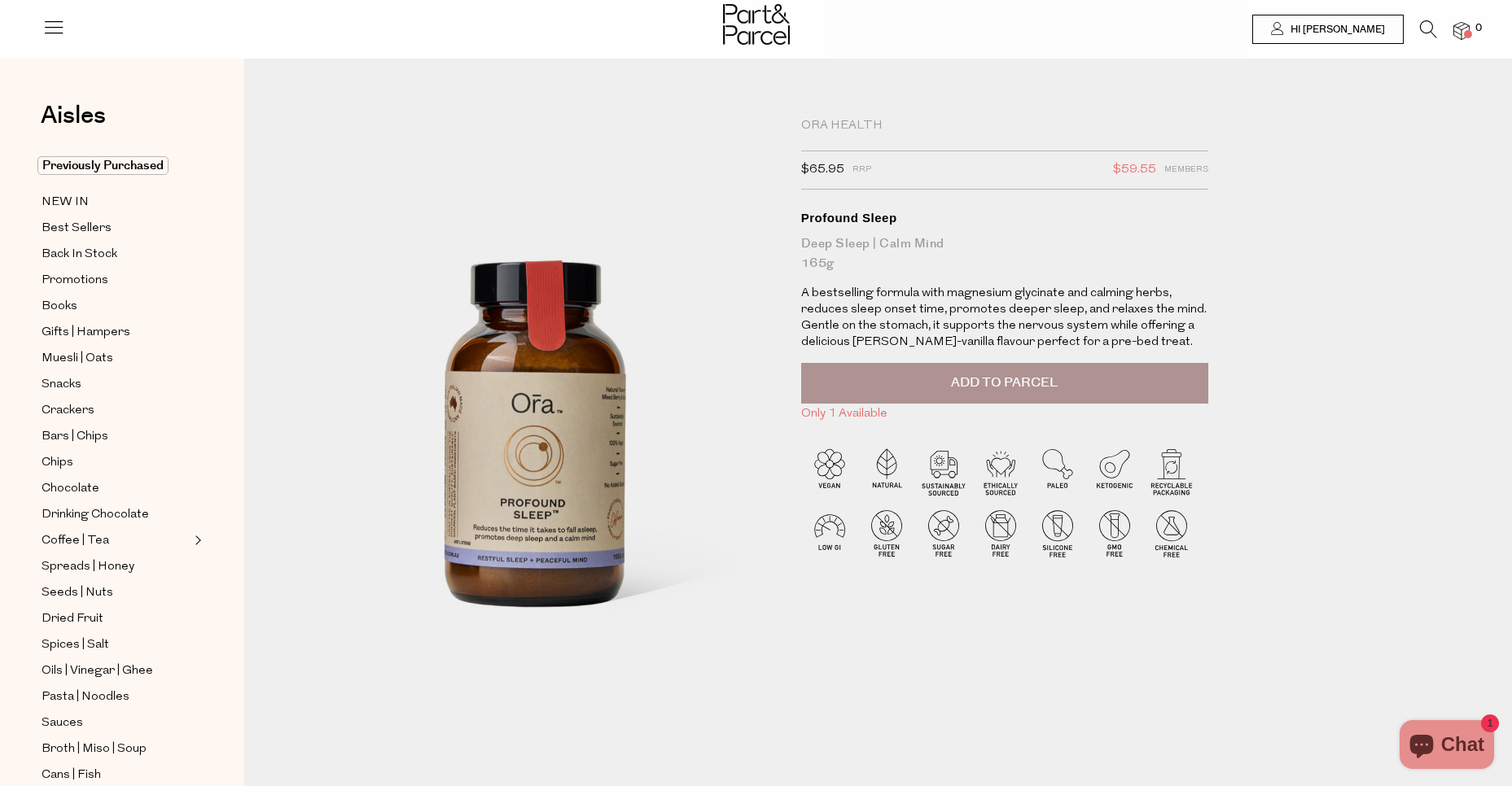
click at [979, 385] on span "Add to Parcel" at bounding box center [1005, 382] width 107 height 19
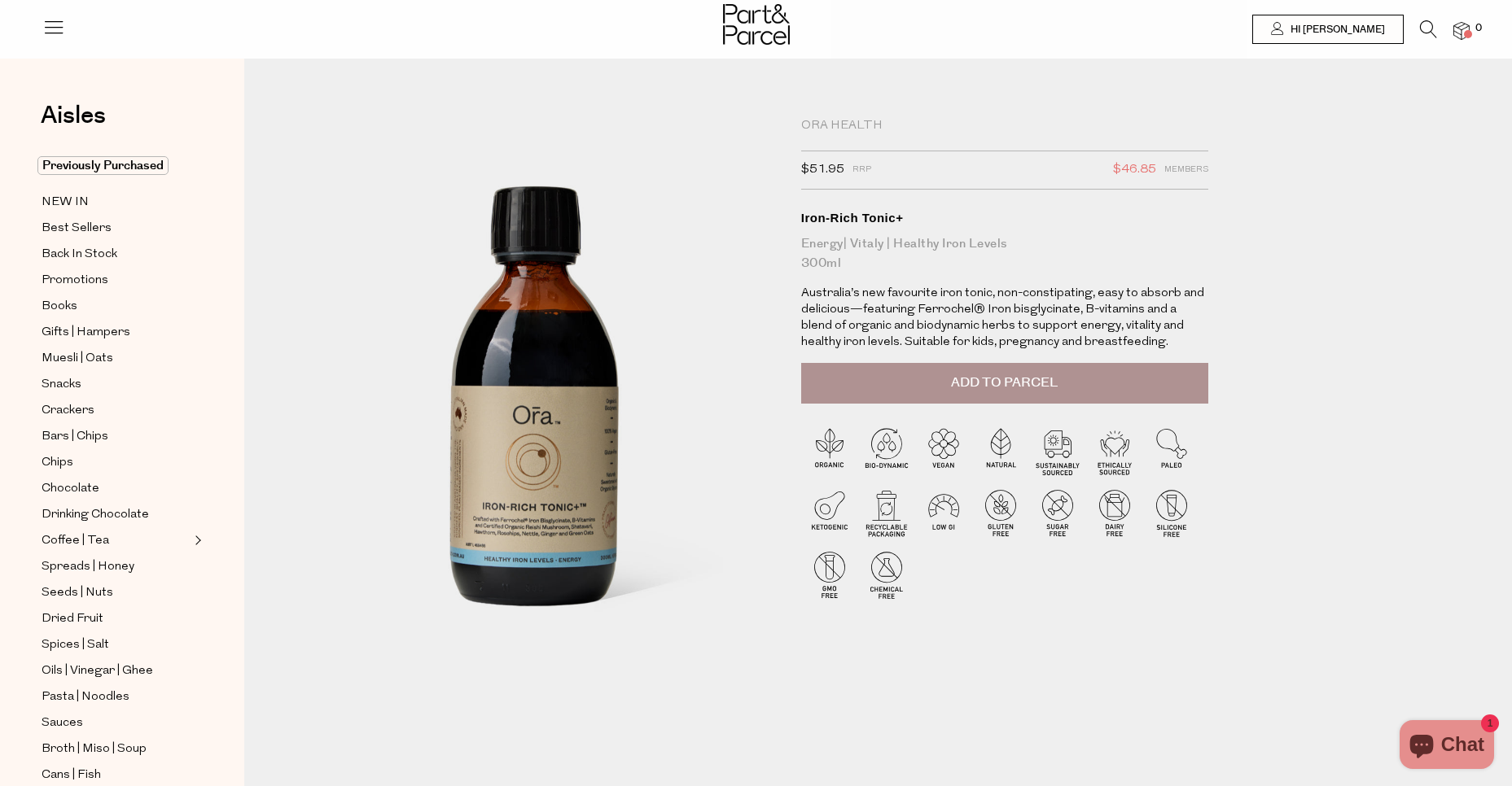
click at [1009, 386] on span "Add to Parcel" at bounding box center [1005, 382] width 107 height 19
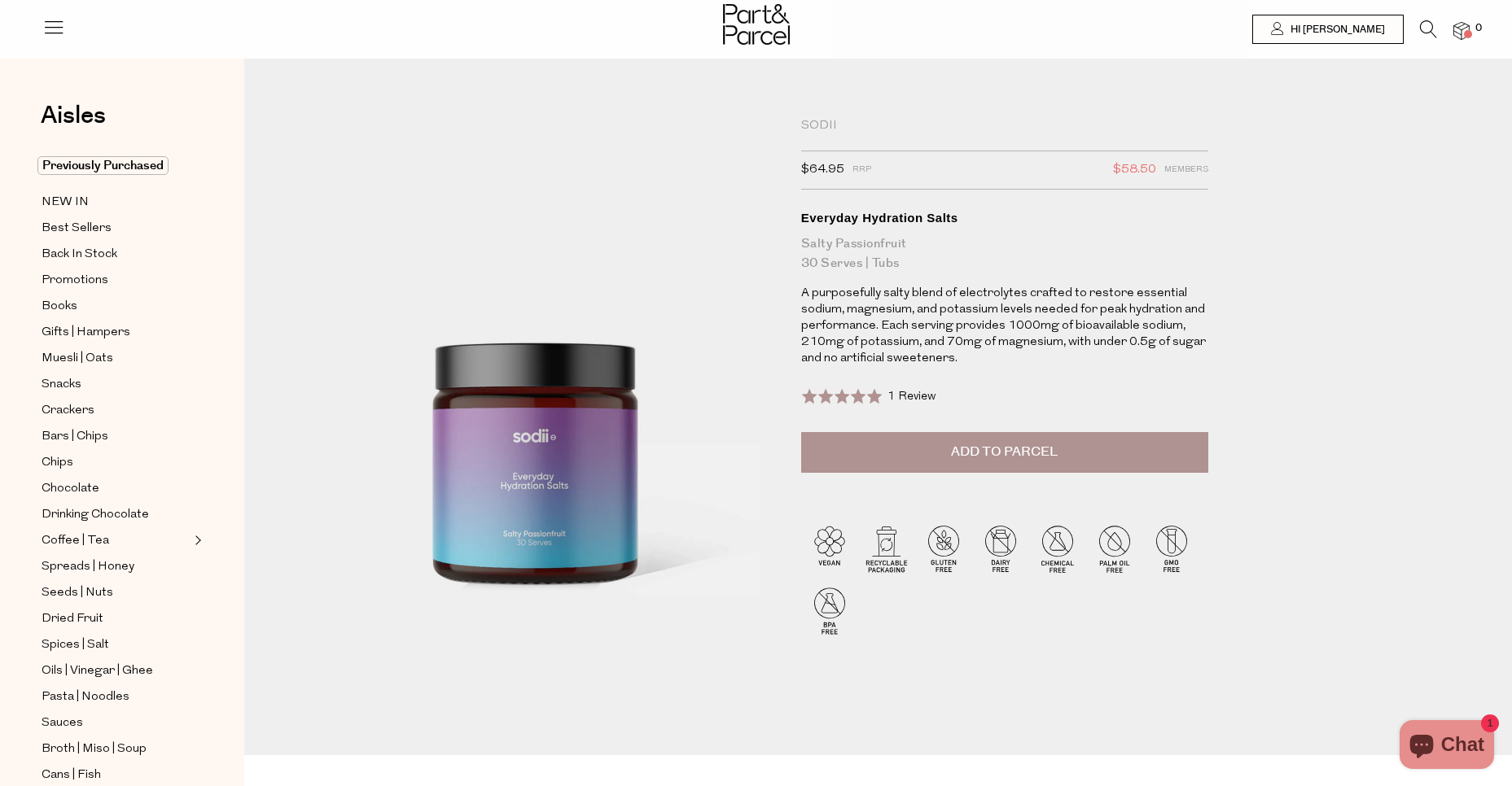
click at [980, 458] on span "Add to Parcel" at bounding box center [1005, 452] width 107 height 19
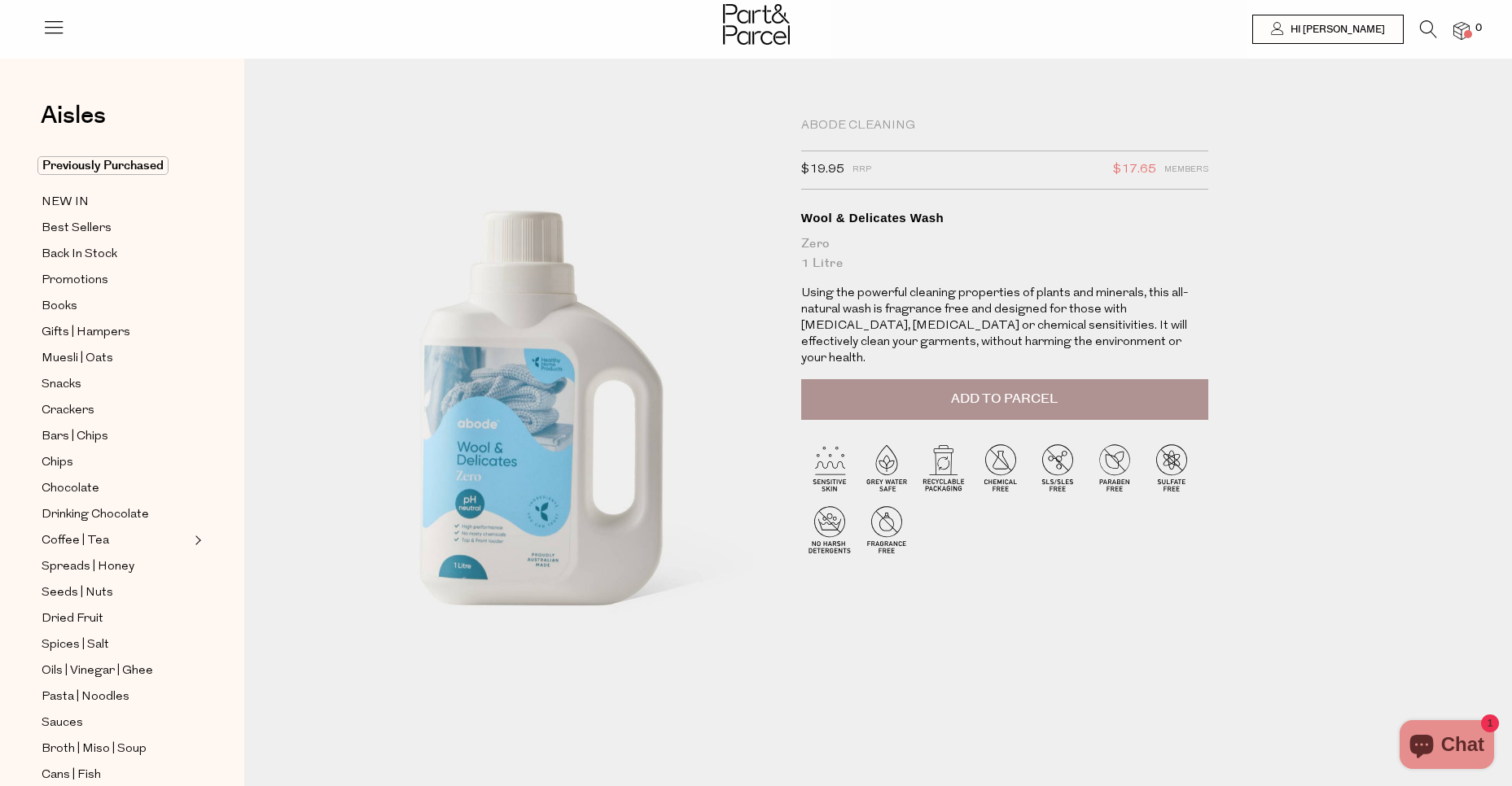
click at [907, 381] on button "Add to Parcel" at bounding box center [1005, 400] width 407 height 41
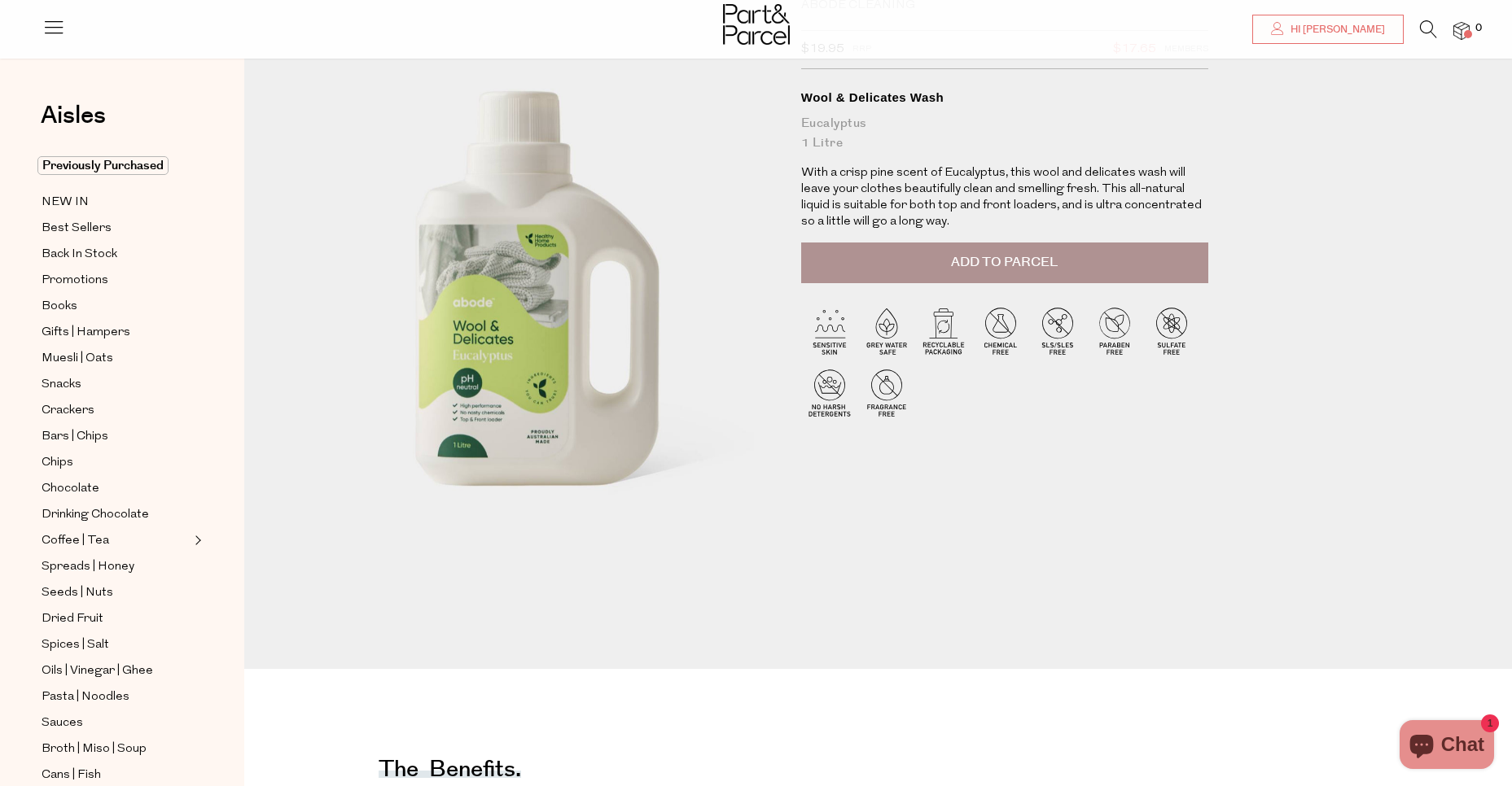
scroll to position [118, 0]
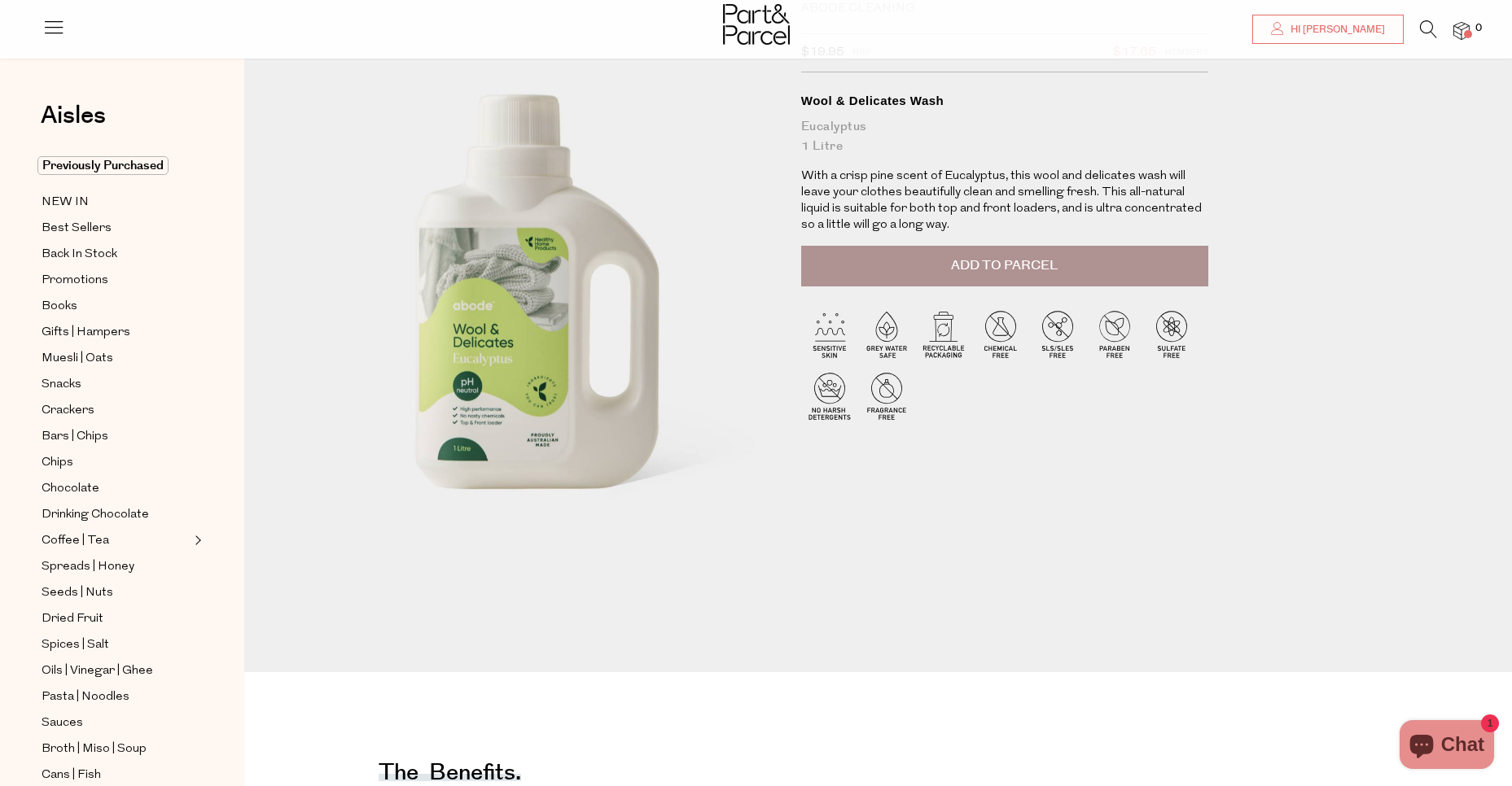
click at [1039, 274] on span "Add to Parcel" at bounding box center [1005, 266] width 107 height 19
